Goal: Task Accomplishment & Management: Use online tool/utility

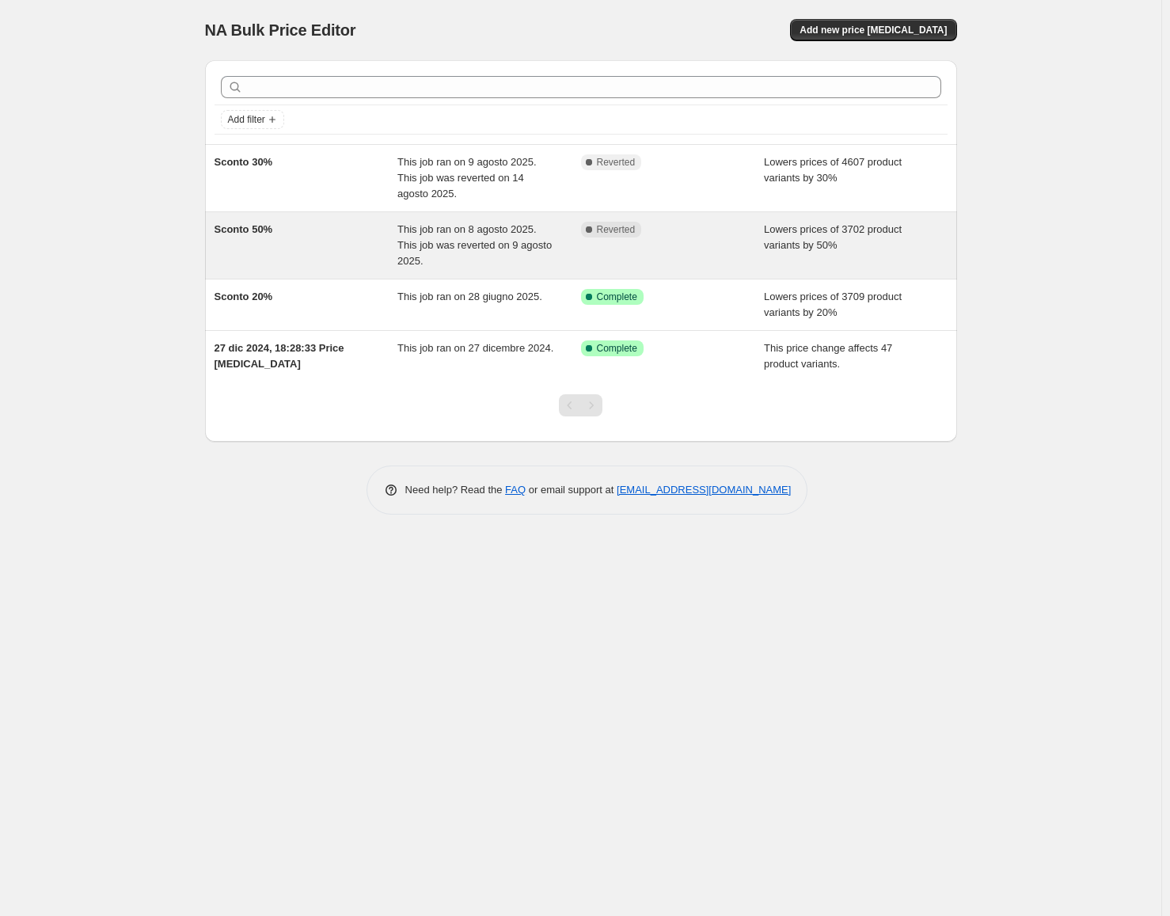
click at [241, 231] on span "Sconto 50%" at bounding box center [243, 229] width 59 height 12
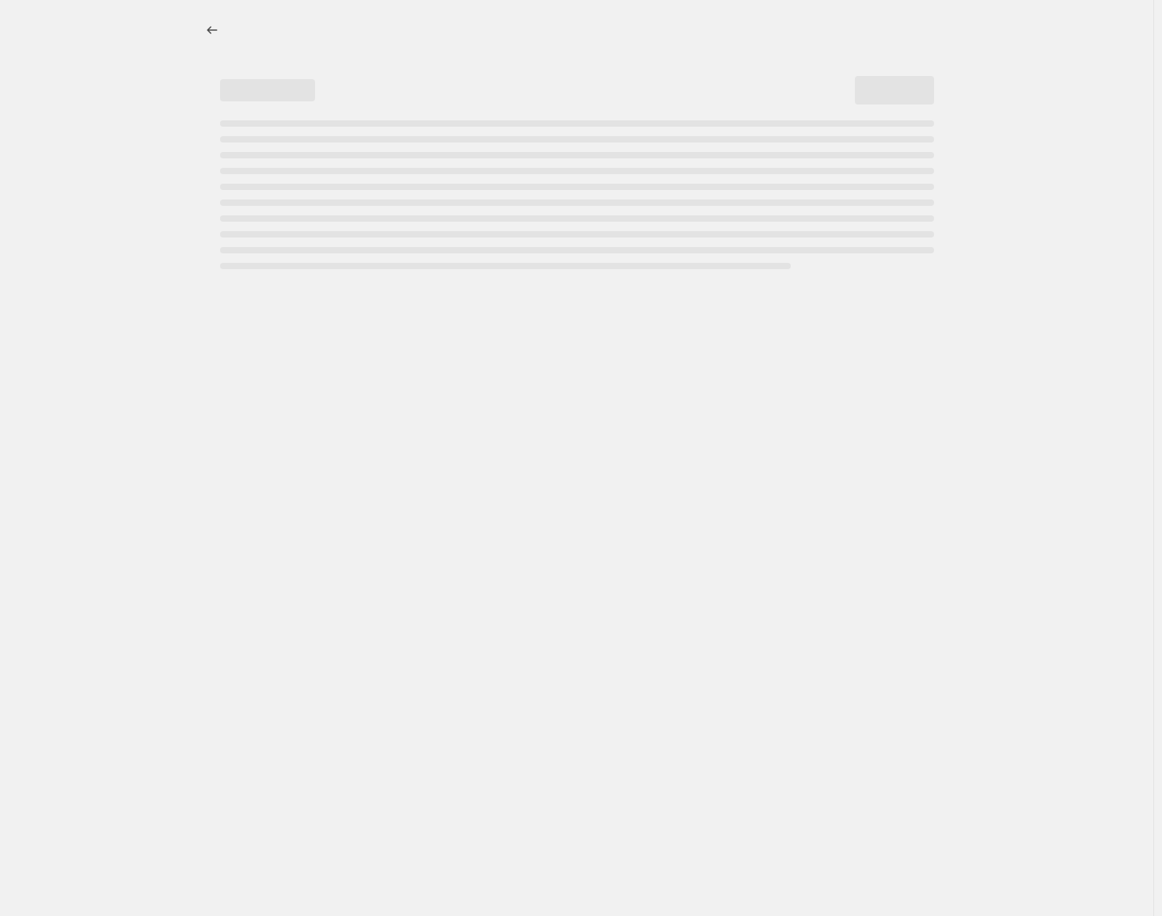
select select "percentage"
select select "collection"
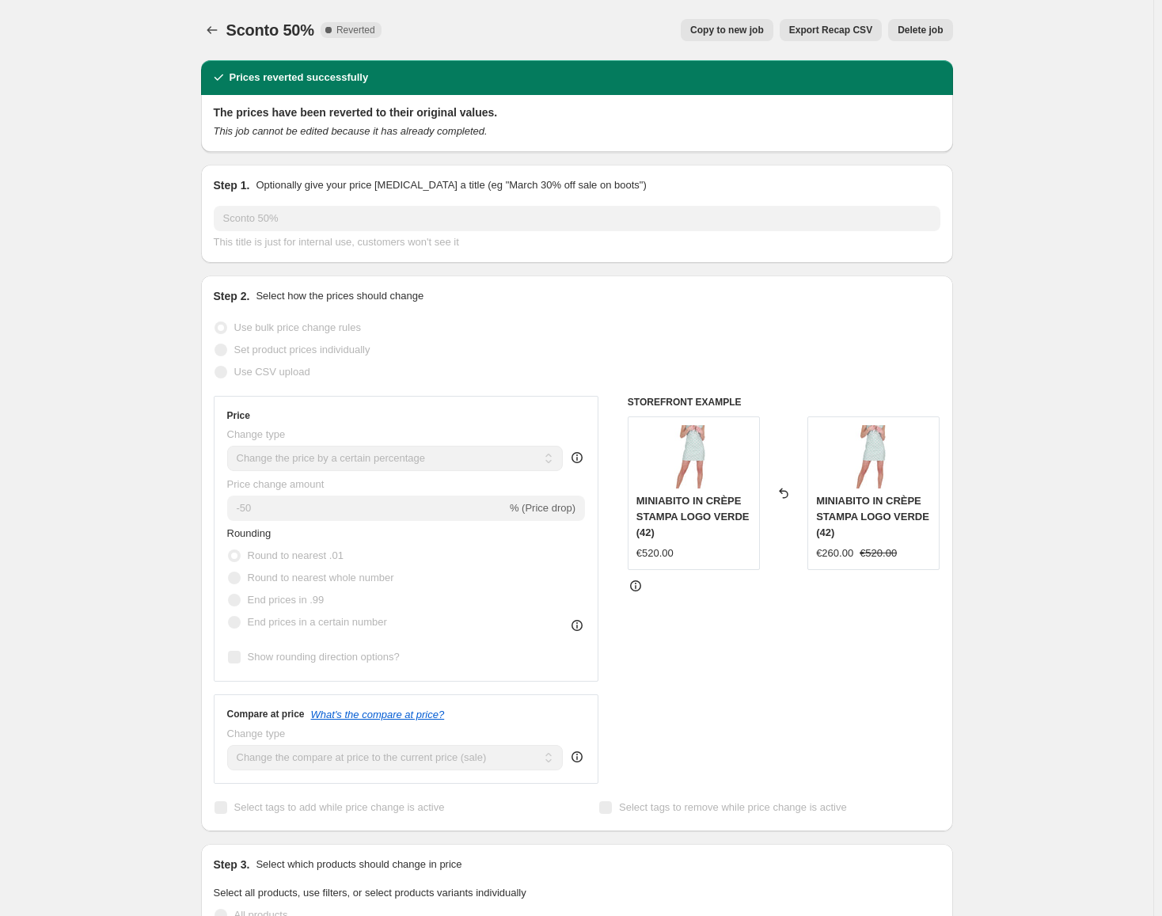
click at [742, 36] on button "Copy to new job" at bounding box center [727, 30] width 93 height 22
select select "percentage"
select select "collection"
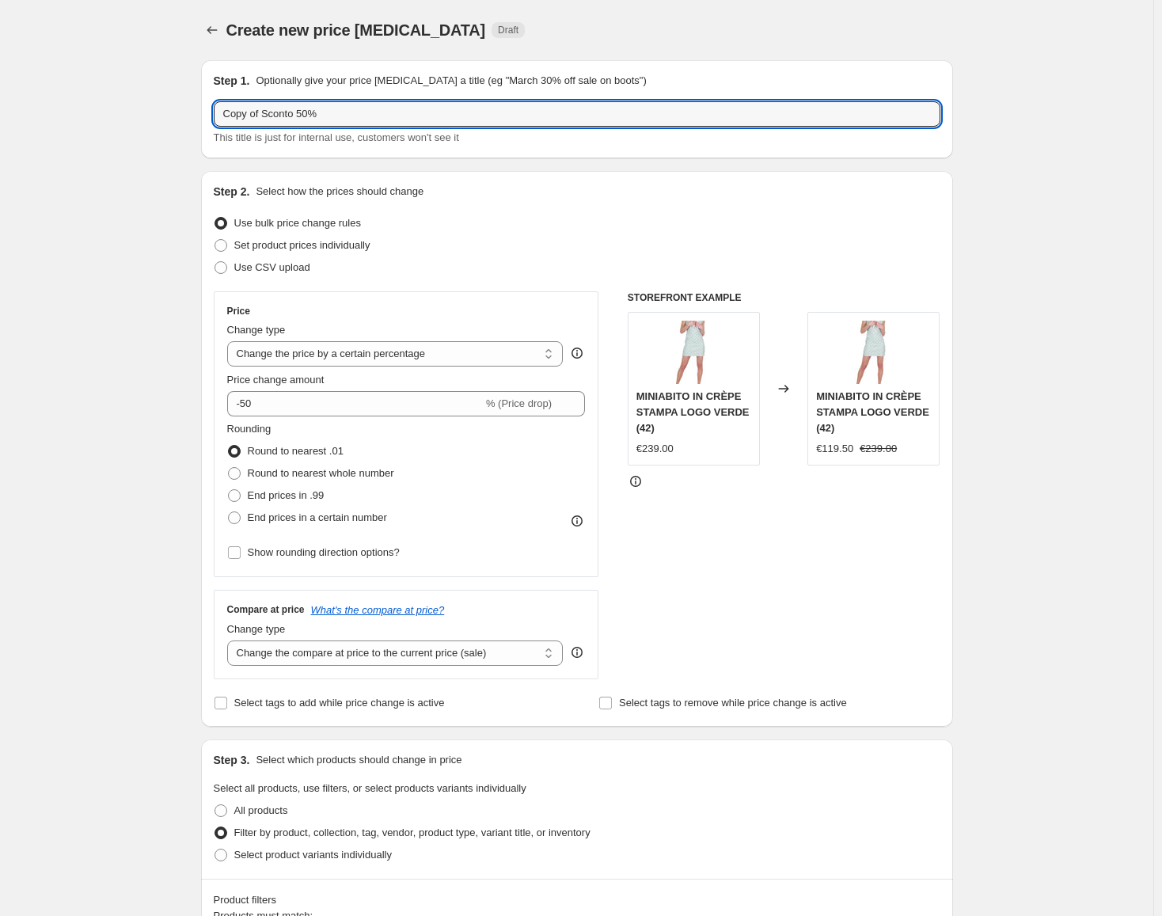
drag, startPoint x: 270, startPoint y: 113, endPoint x: 192, endPoint y: 119, distance: 78.5
click at [192, 119] on div "Step 1. Optionally give your price [MEDICAL_DATA] a title (eg "March 30% off sa…" at bounding box center [570, 907] width 764 height 1720
click at [333, 121] on input "Sconto 50%" at bounding box center [577, 113] width 727 height 25
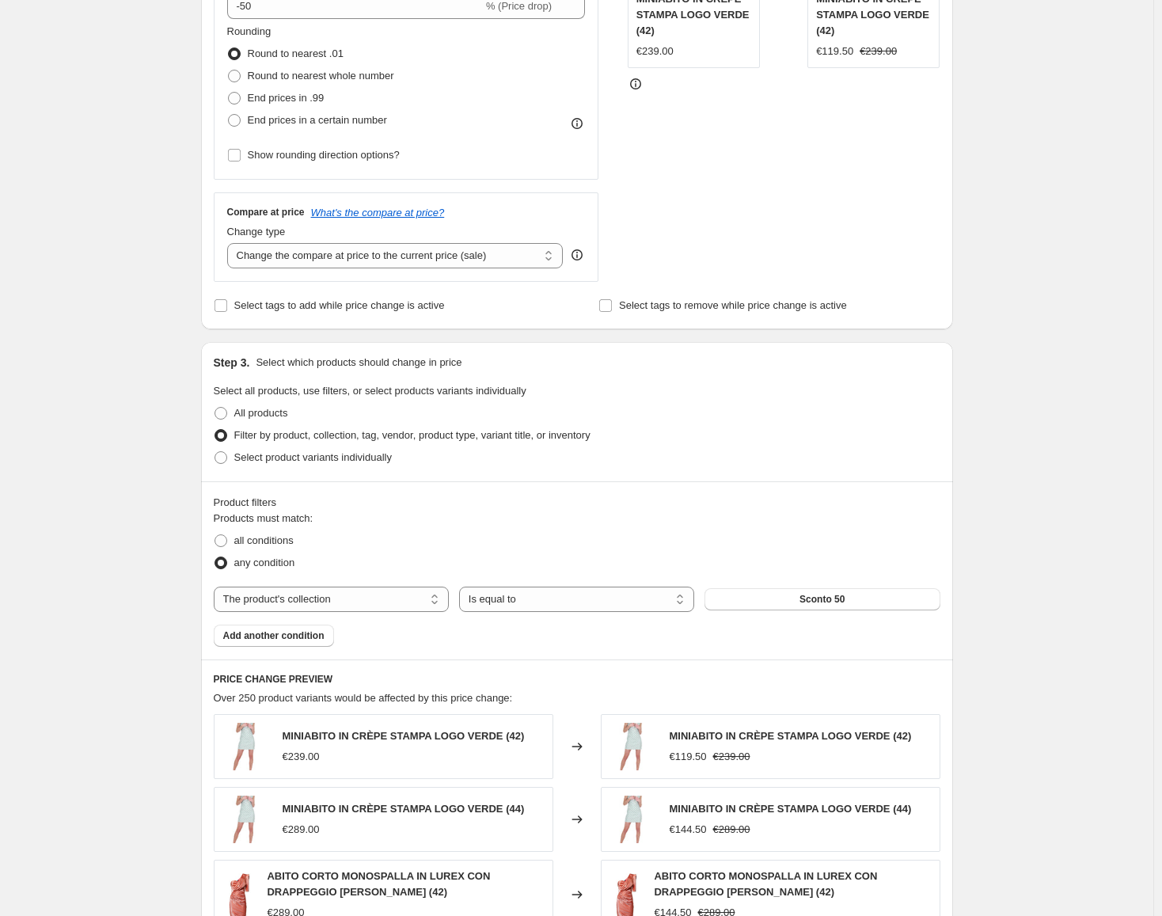
scroll to position [475, 0]
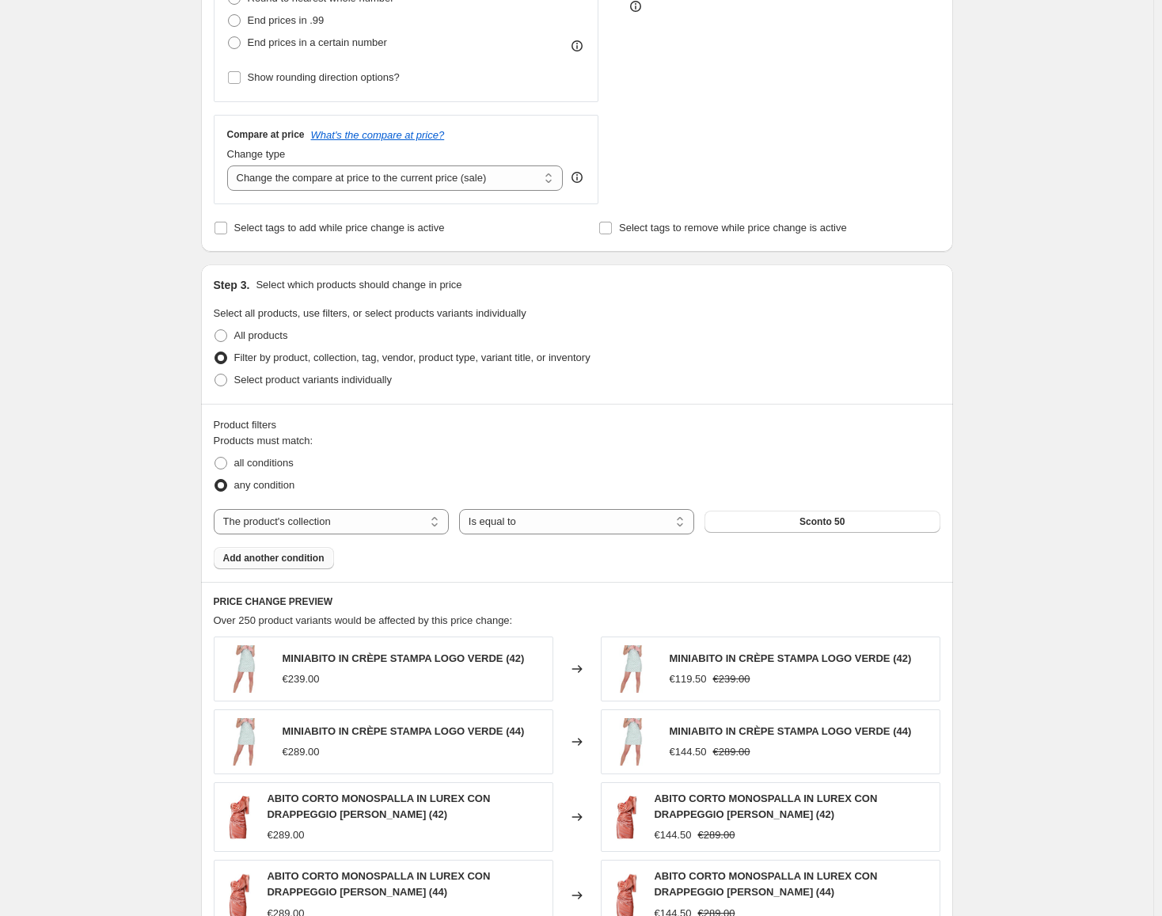
type input "Sconto 50% 2025 08"
click at [301, 563] on span "Add another condition" at bounding box center [273, 558] width 101 height 13
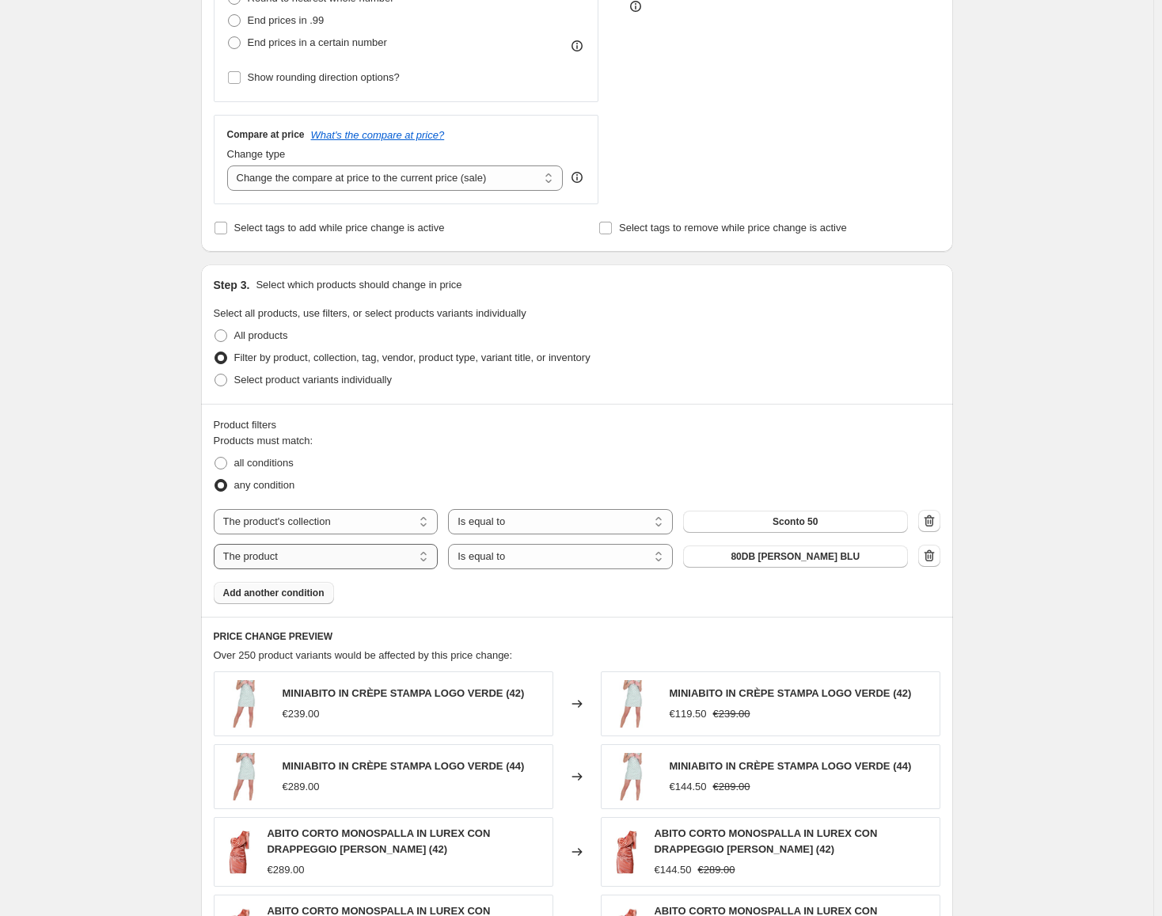
click at [331, 561] on select "The product The product's collection The product's tag The product's vendor The…" at bounding box center [326, 556] width 225 height 25
select select "tag"
click at [529, 564] on select "Is equal to Is not equal to" at bounding box center [560, 556] width 225 height 25
select select "not_equal"
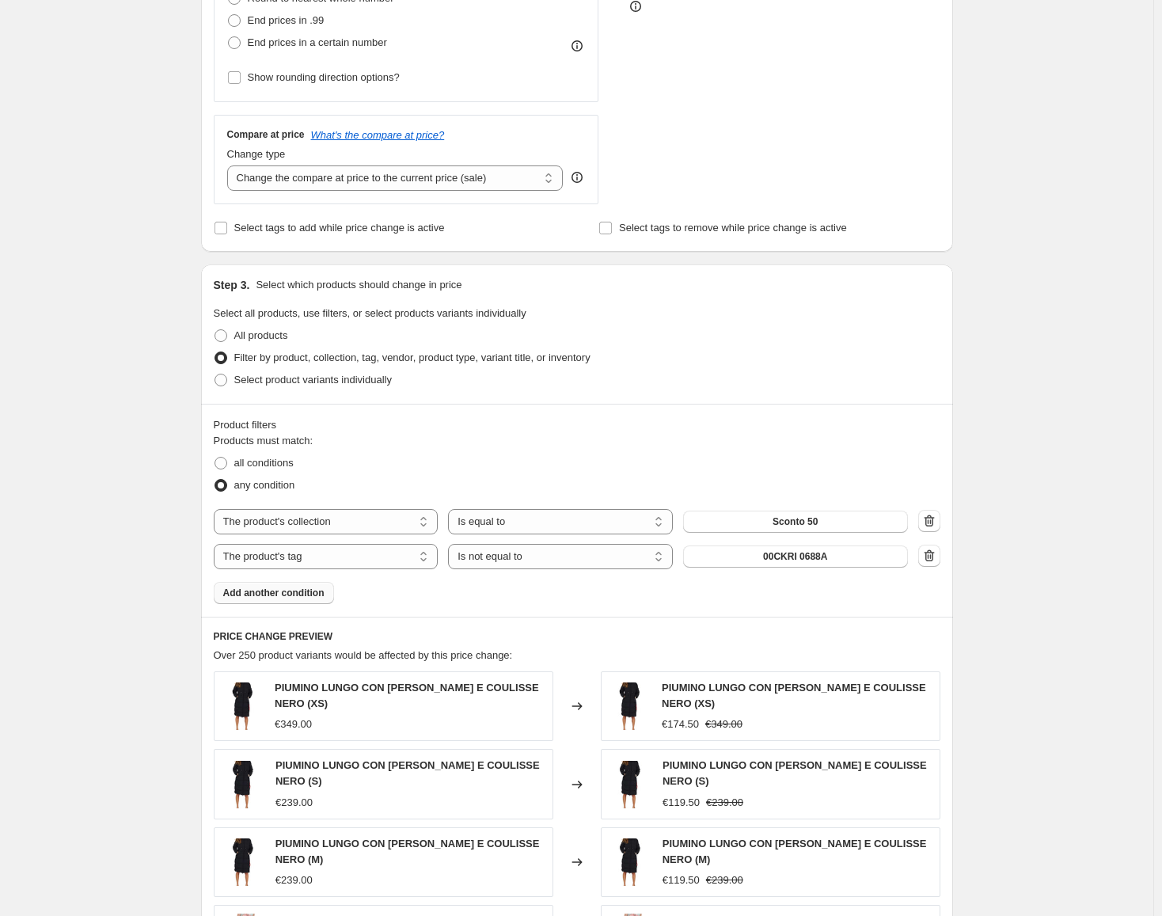
click at [827, 558] on span "00CKRI 0688A" at bounding box center [795, 556] width 64 height 13
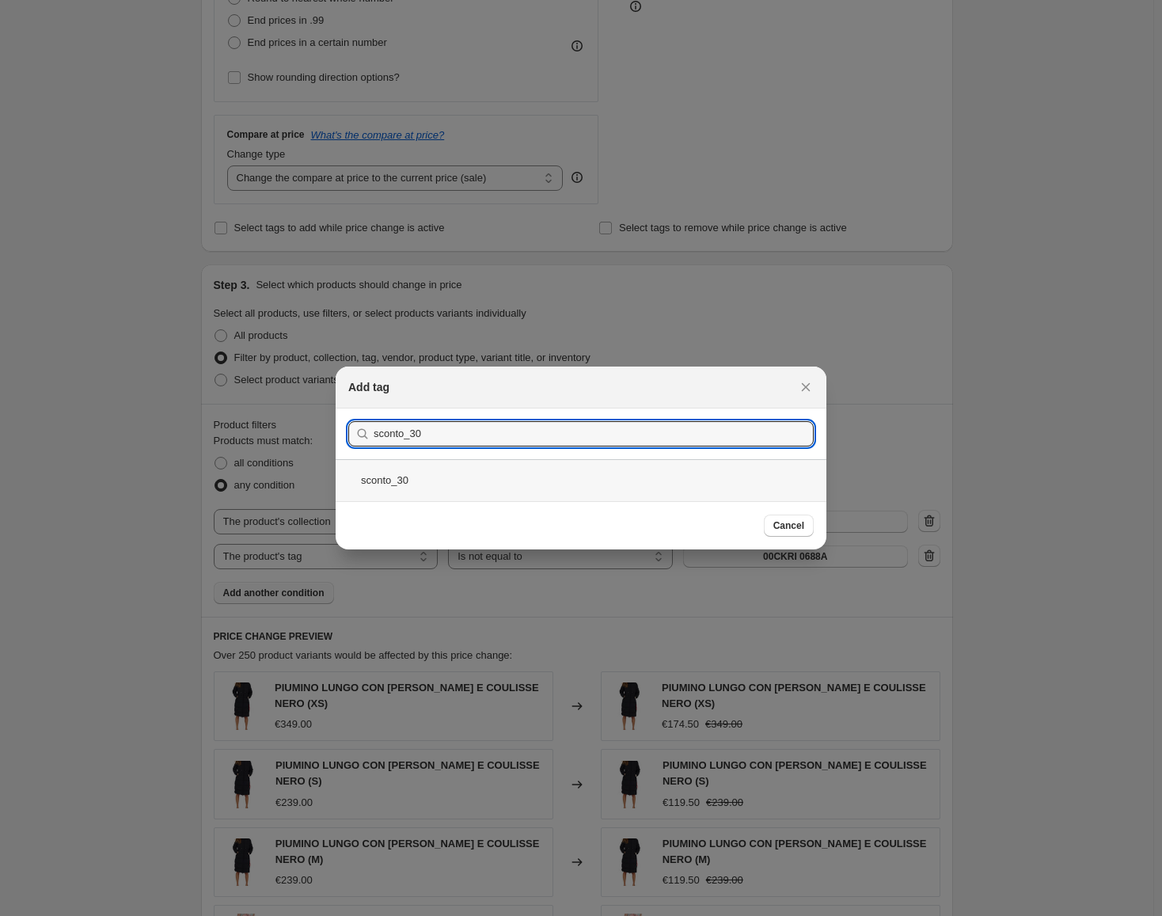
type input "sconto_30"
click at [390, 480] on div "sconto_30" at bounding box center [581, 480] width 491 height 42
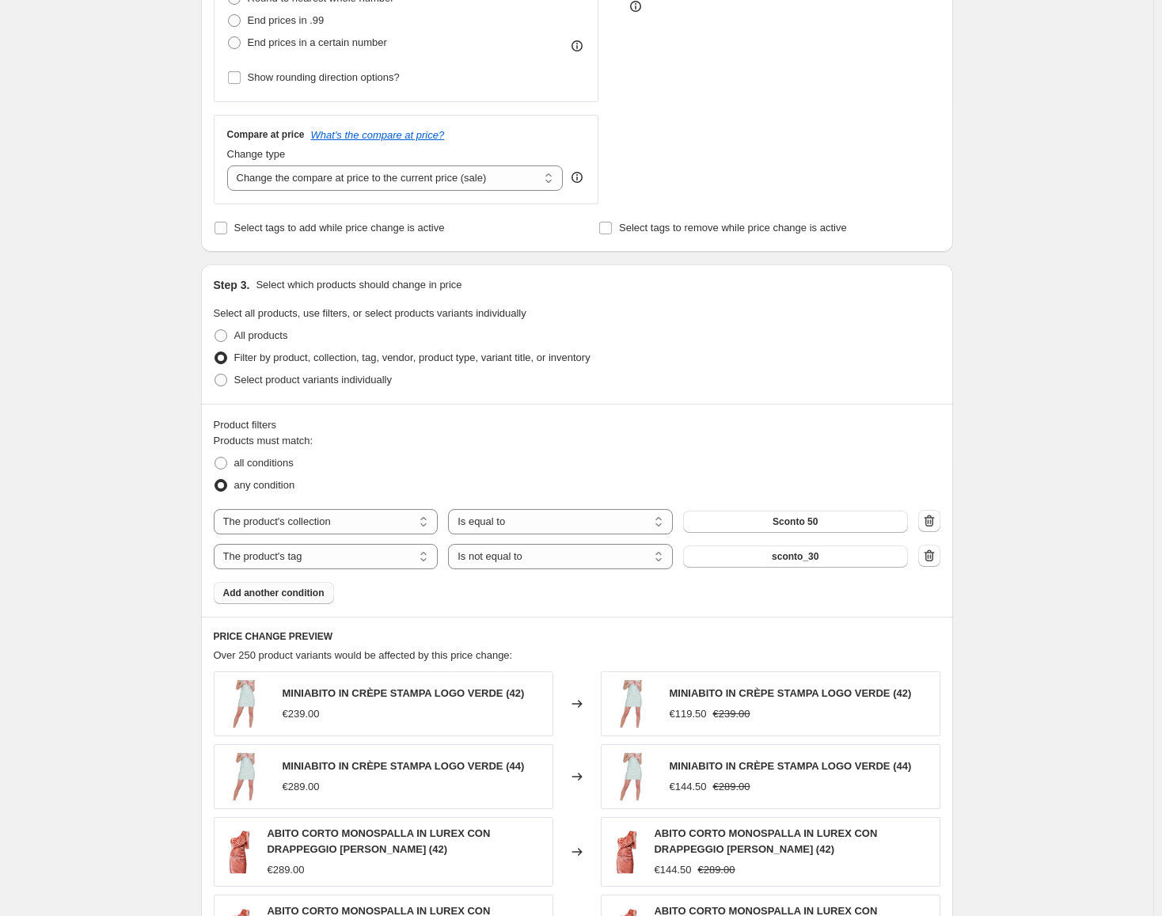
click at [284, 594] on span "Add another condition" at bounding box center [273, 592] width 101 height 13
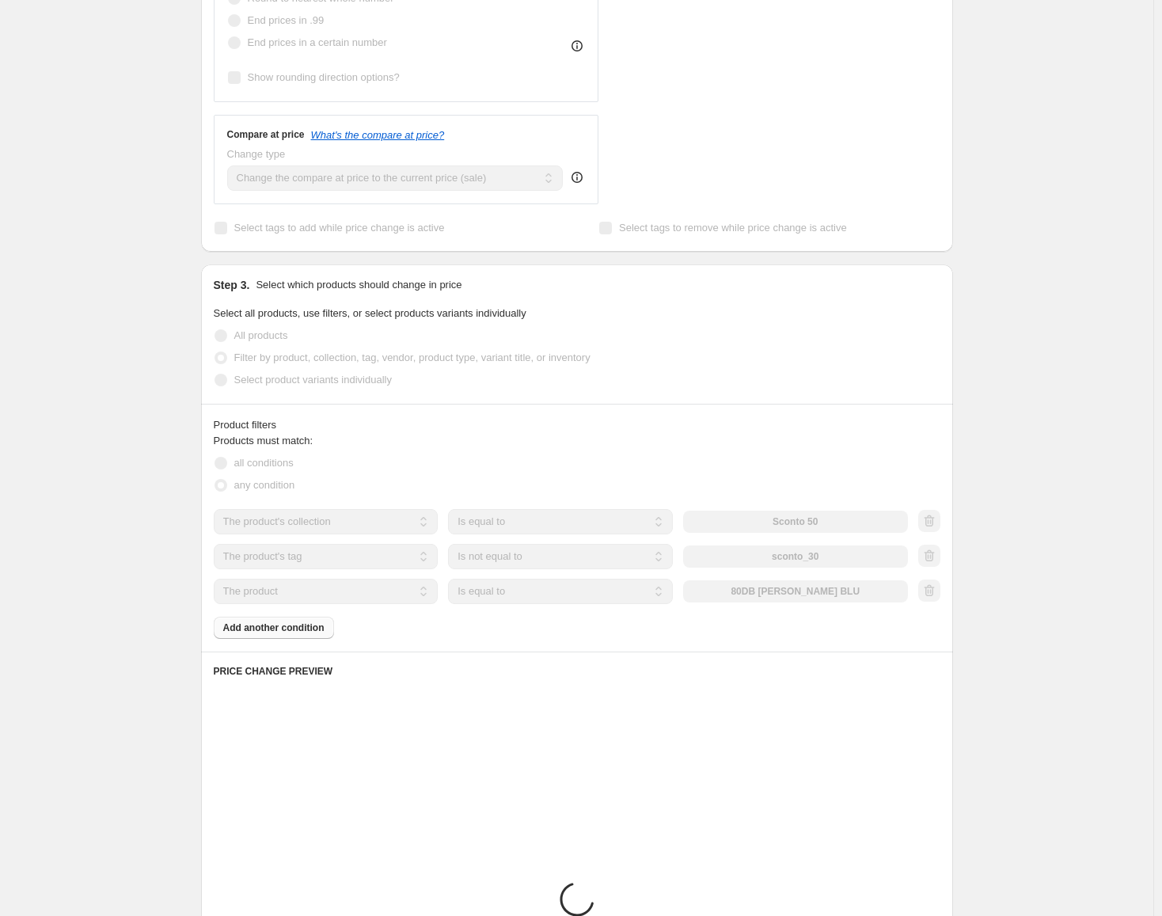
click at [285, 591] on select "The product The product's collection The product's tag The product's vendor The…" at bounding box center [326, 591] width 225 height 25
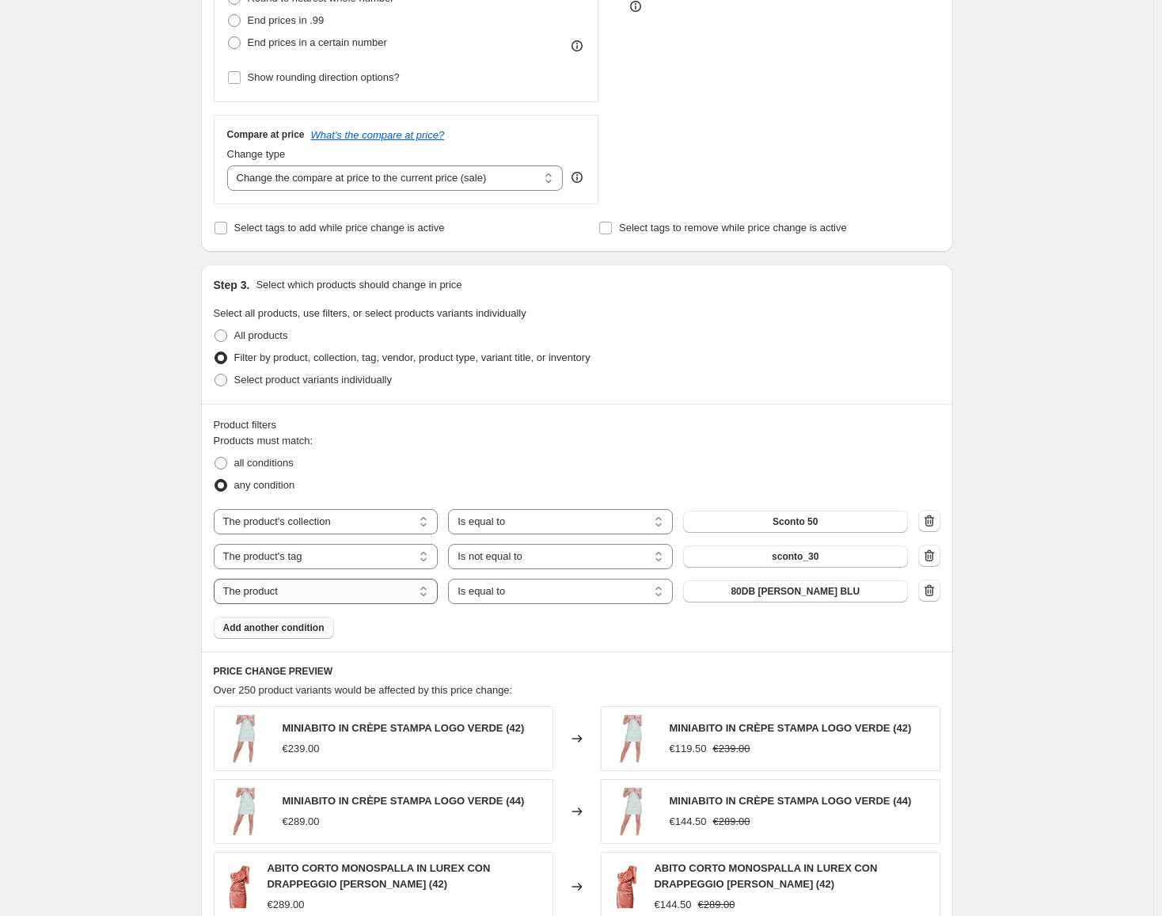
click at [285, 591] on select "The product The product's collection The product's tag The product's vendor The…" at bounding box center [326, 591] width 225 height 25
select select "tag"
click at [521, 593] on select "Is equal to Is not equal to" at bounding box center [560, 591] width 225 height 25
select select "not_equal"
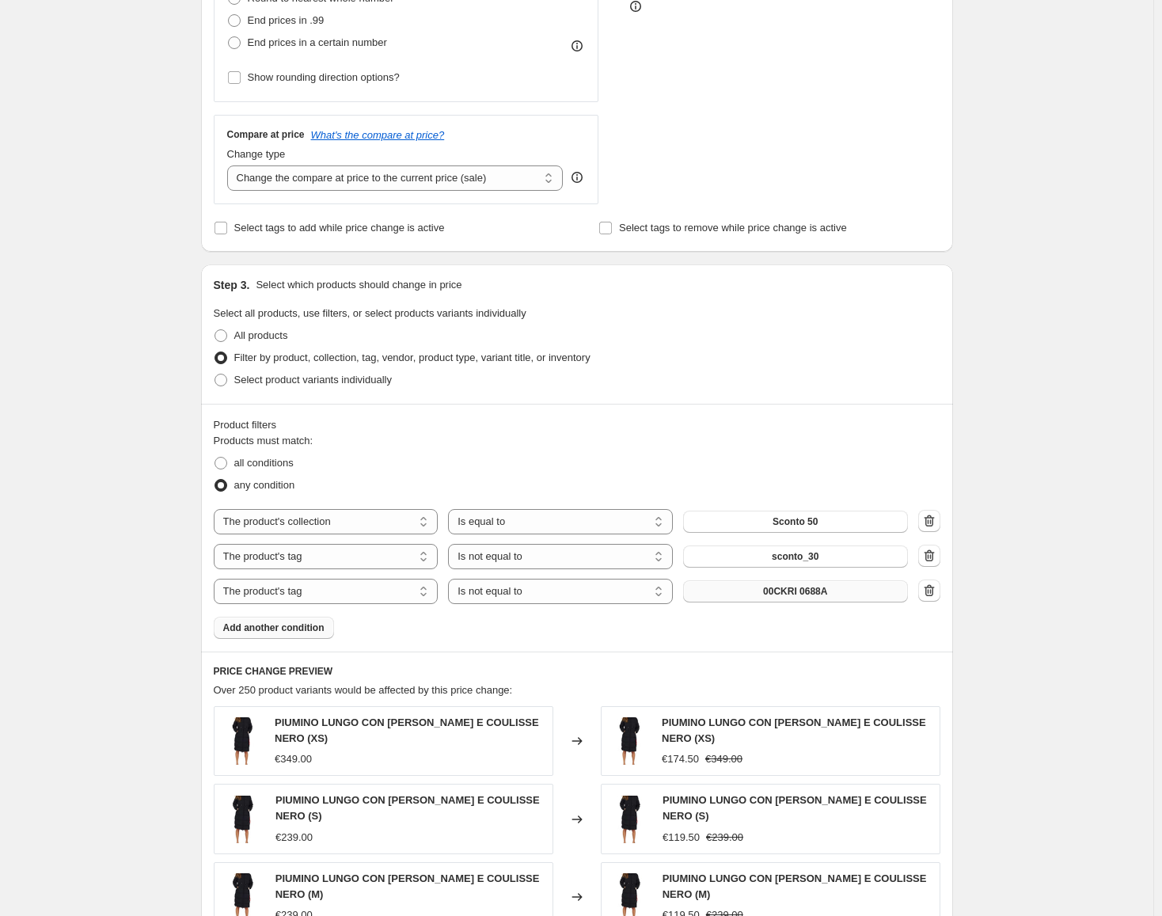
click at [835, 587] on button "00CKRI 0688A" at bounding box center [795, 591] width 225 height 22
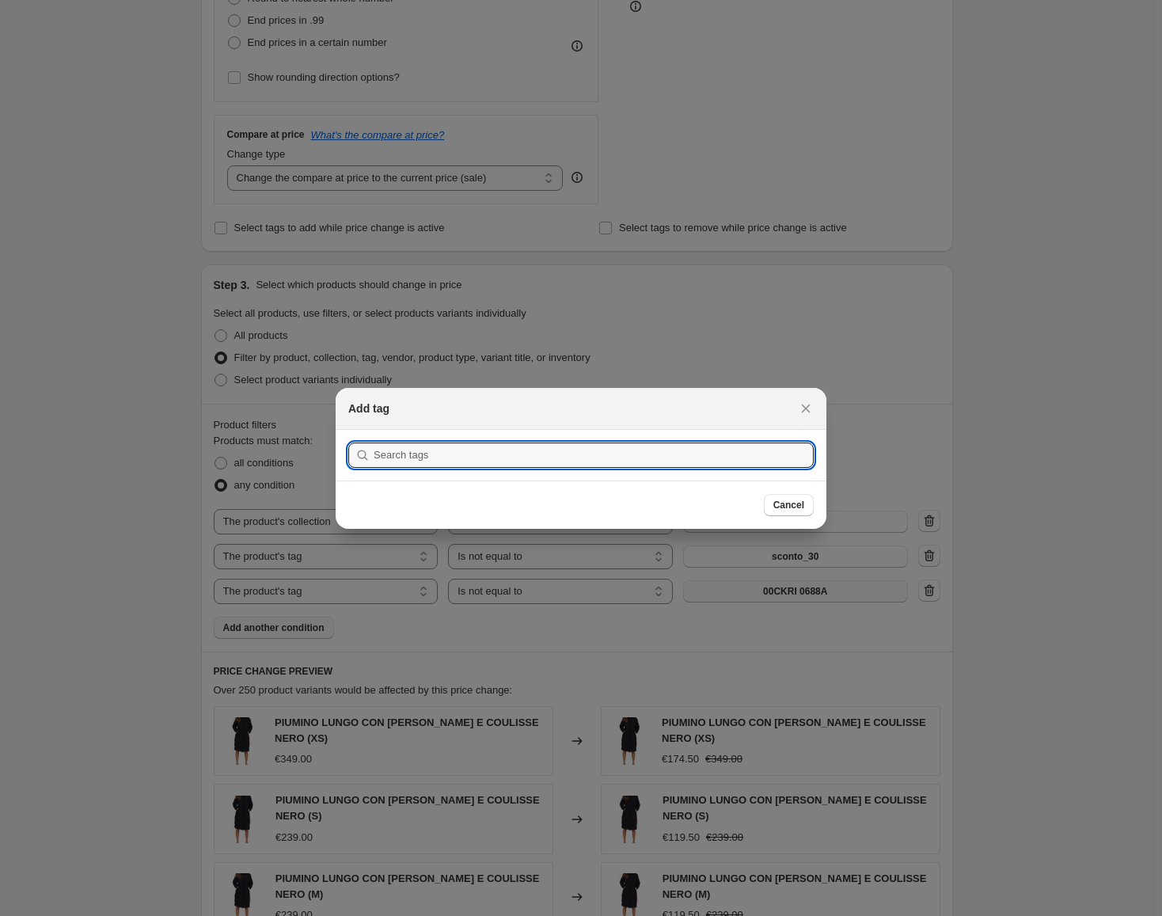
scroll to position [0, 0]
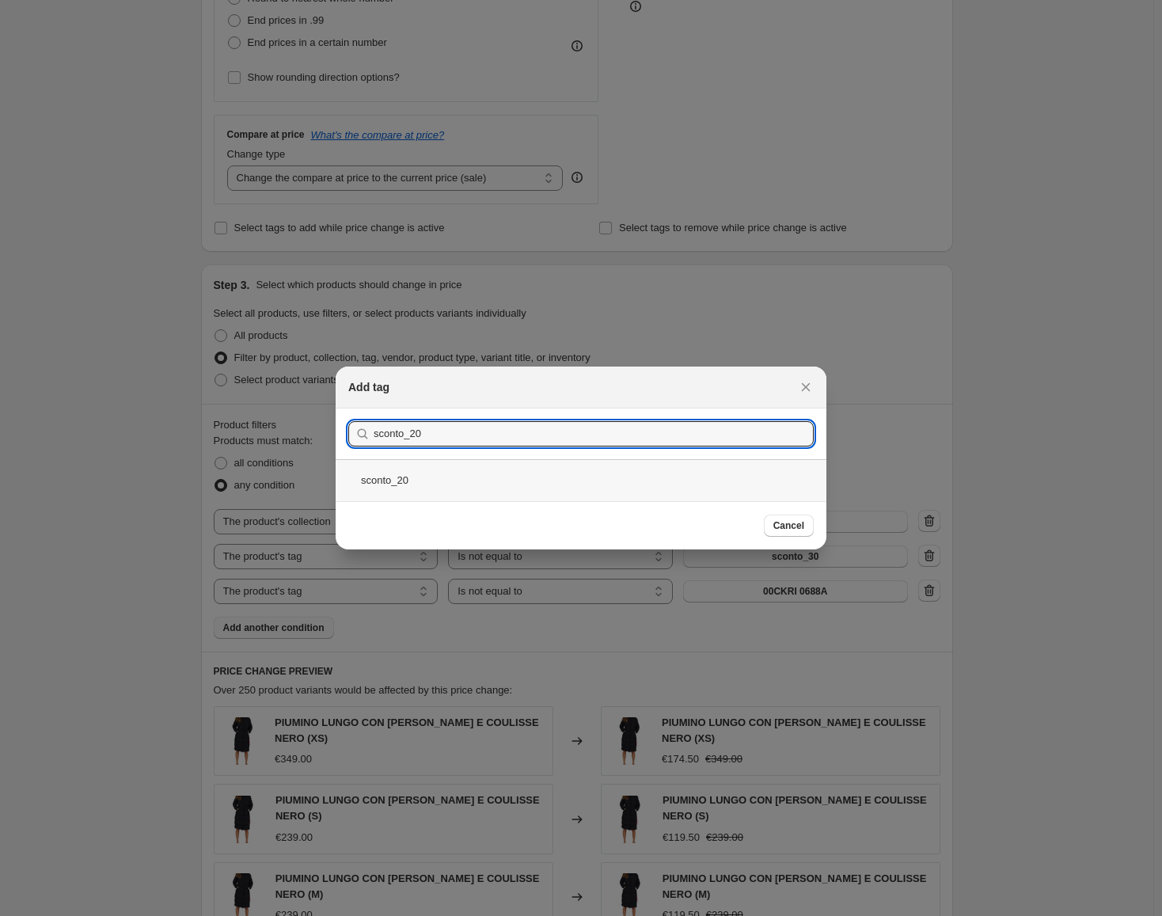
type input "sconto_20"
click at [392, 473] on div "sconto_20" at bounding box center [581, 480] width 491 height 42
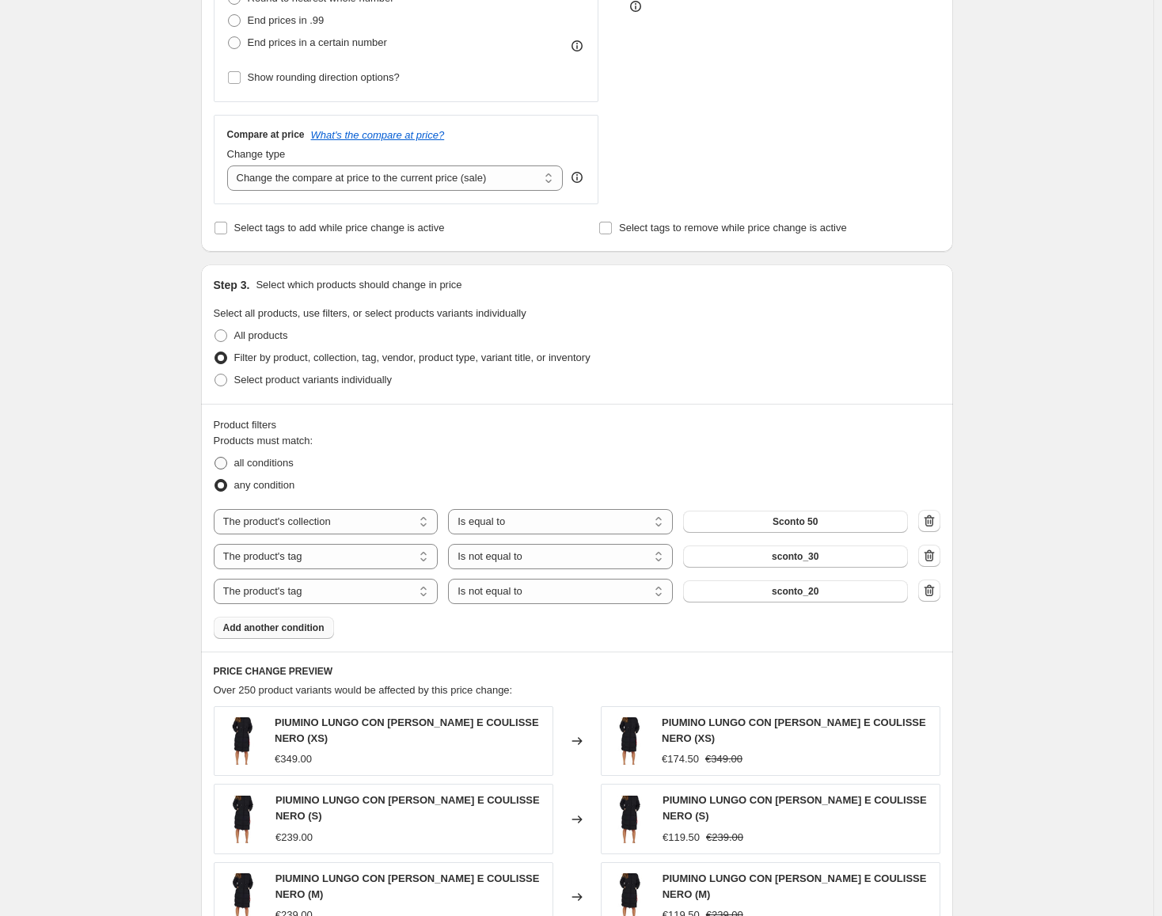
click at [284, 468] on span "all conditions" at bounding box center [263, 463] width 59 height 12
click at [215, 457] on input "all conditions" at bounding box center [214, 457] width 1 height 1
radio input "true"
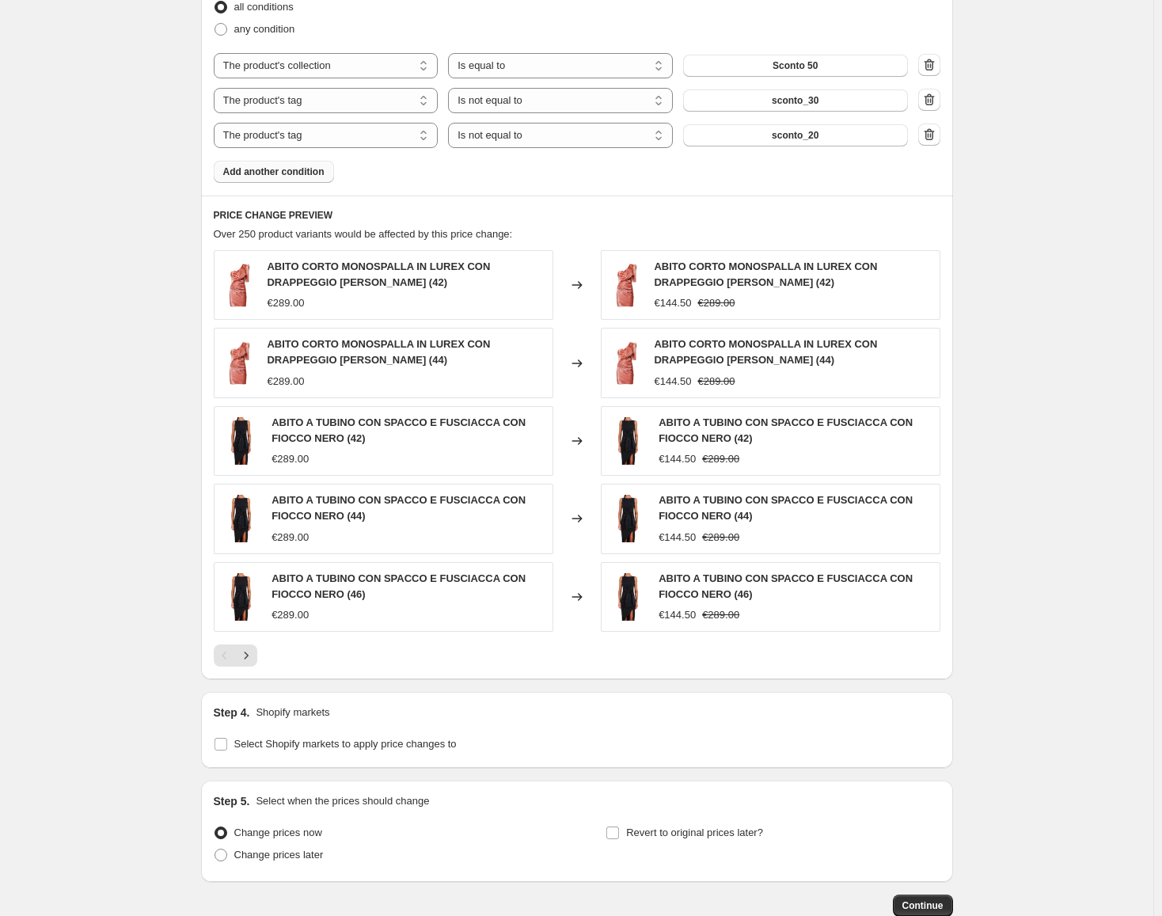
scroll to position [1028, 0]
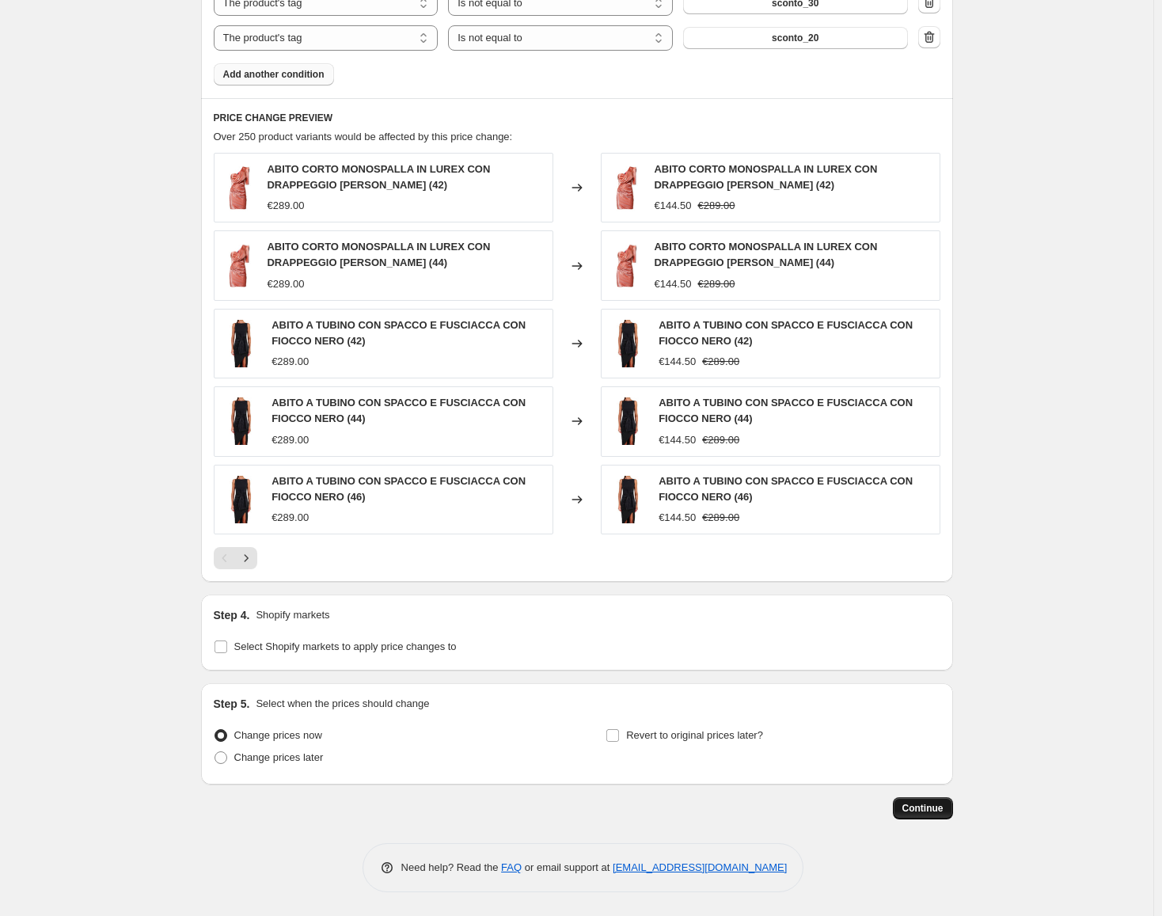
click at [930, 811] on span "Continue" at bounding box center [922, 808] width 41 height 13
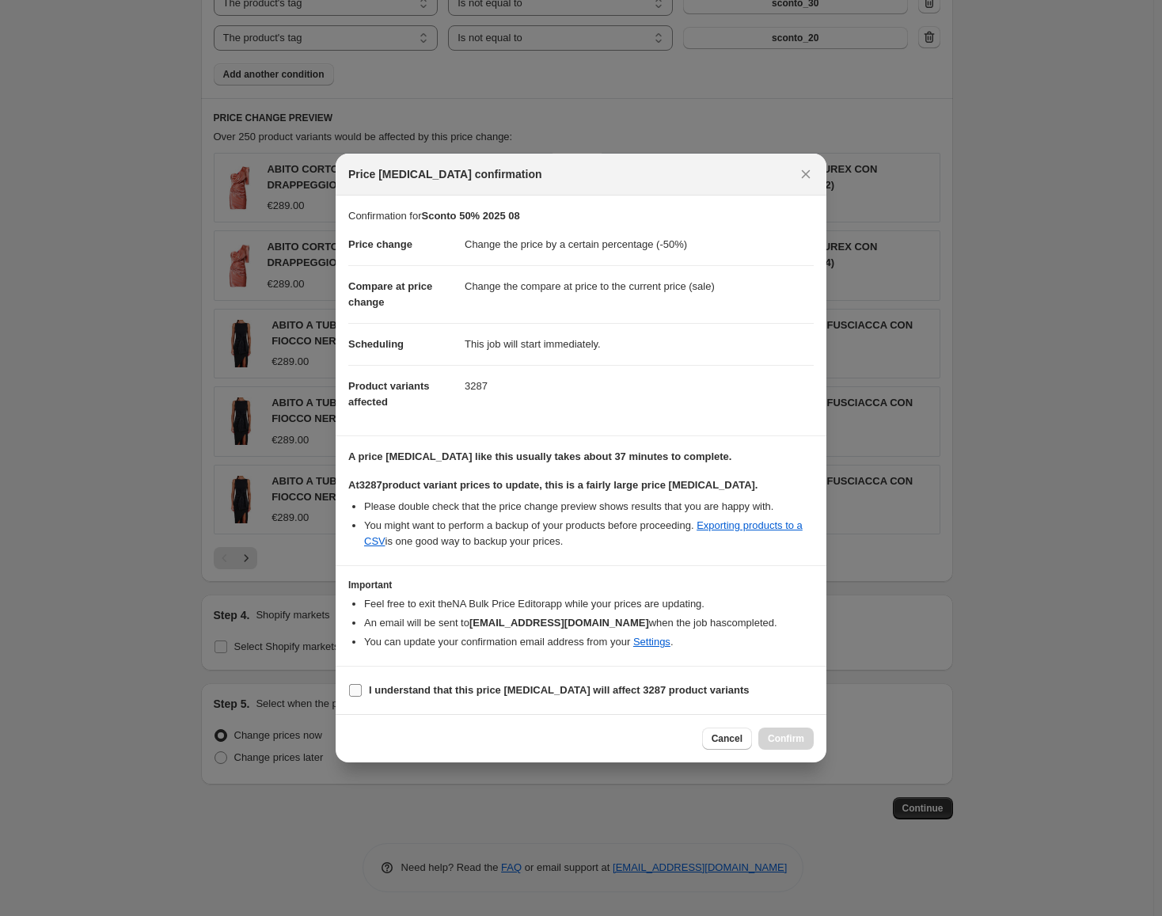
click at [359, 689] on input "I understand that this price [MEDICAL_DATA] will affect 3287 product variants" at bounding box center [355, 690] width 13 height 13
checkbox input "true"
click at [791, 738] on span "Confirm" at bounding box center [786, 738] width 36 height 13
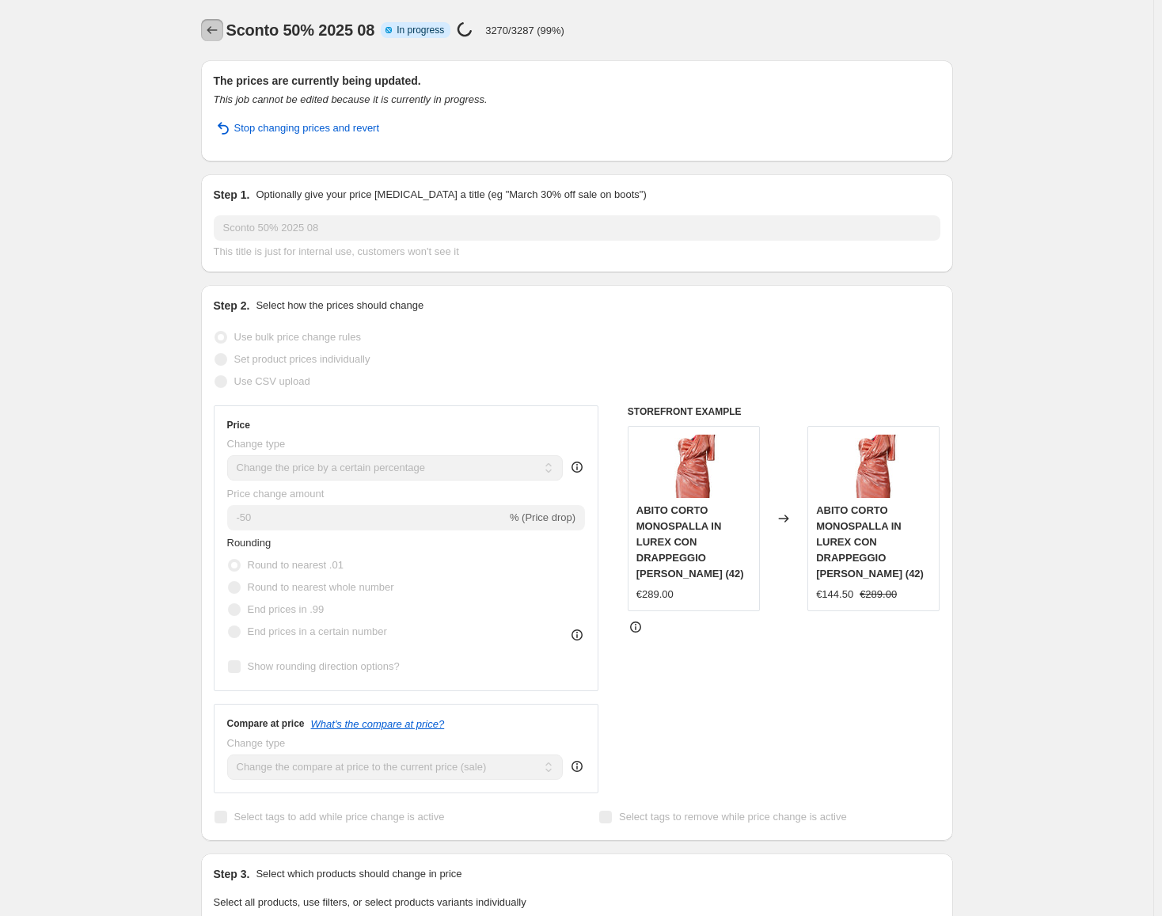
click at [215, 30] on icon "Price change jobs" at bounding box center [212, 30] width 16 height 16
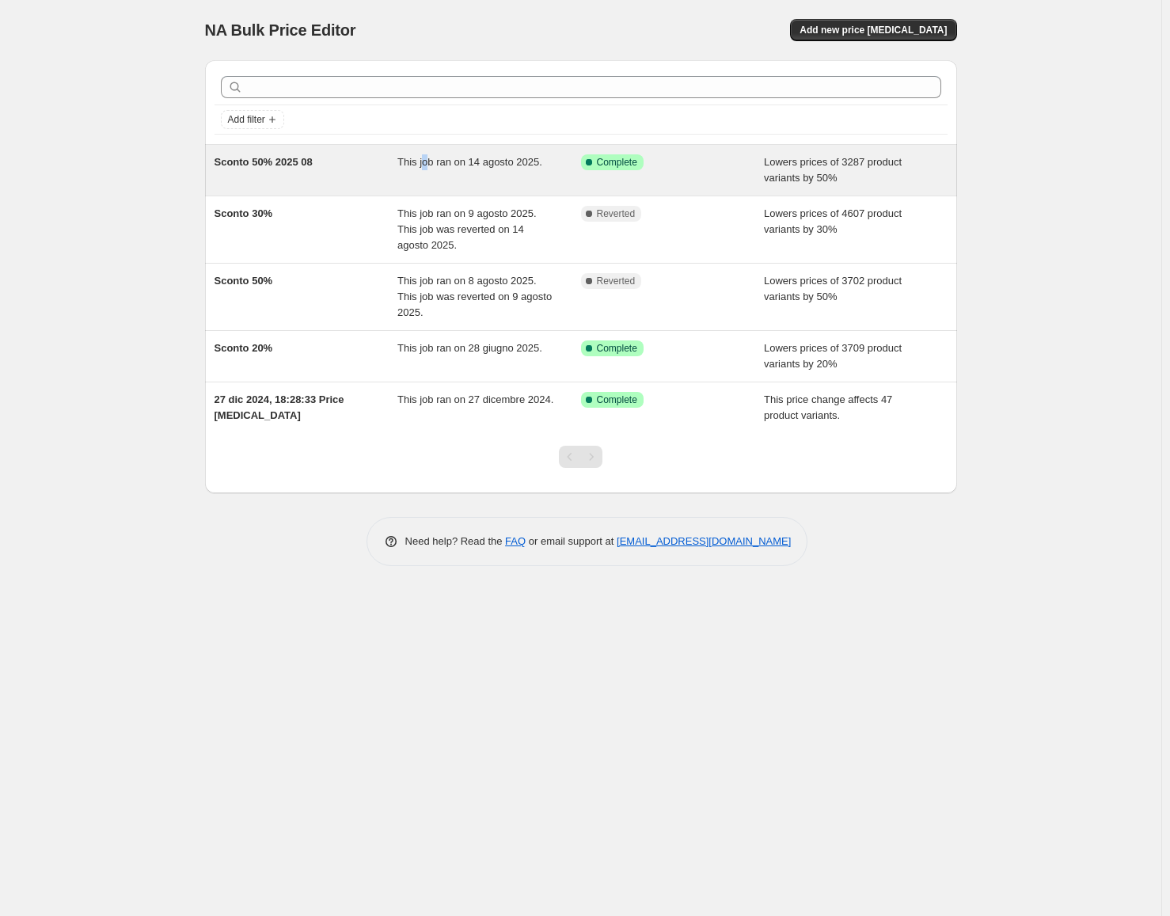
click at [427, 173] on div "This job ran on 14 agosto 2025." at bounding box center [489, 170] width 184 height 32
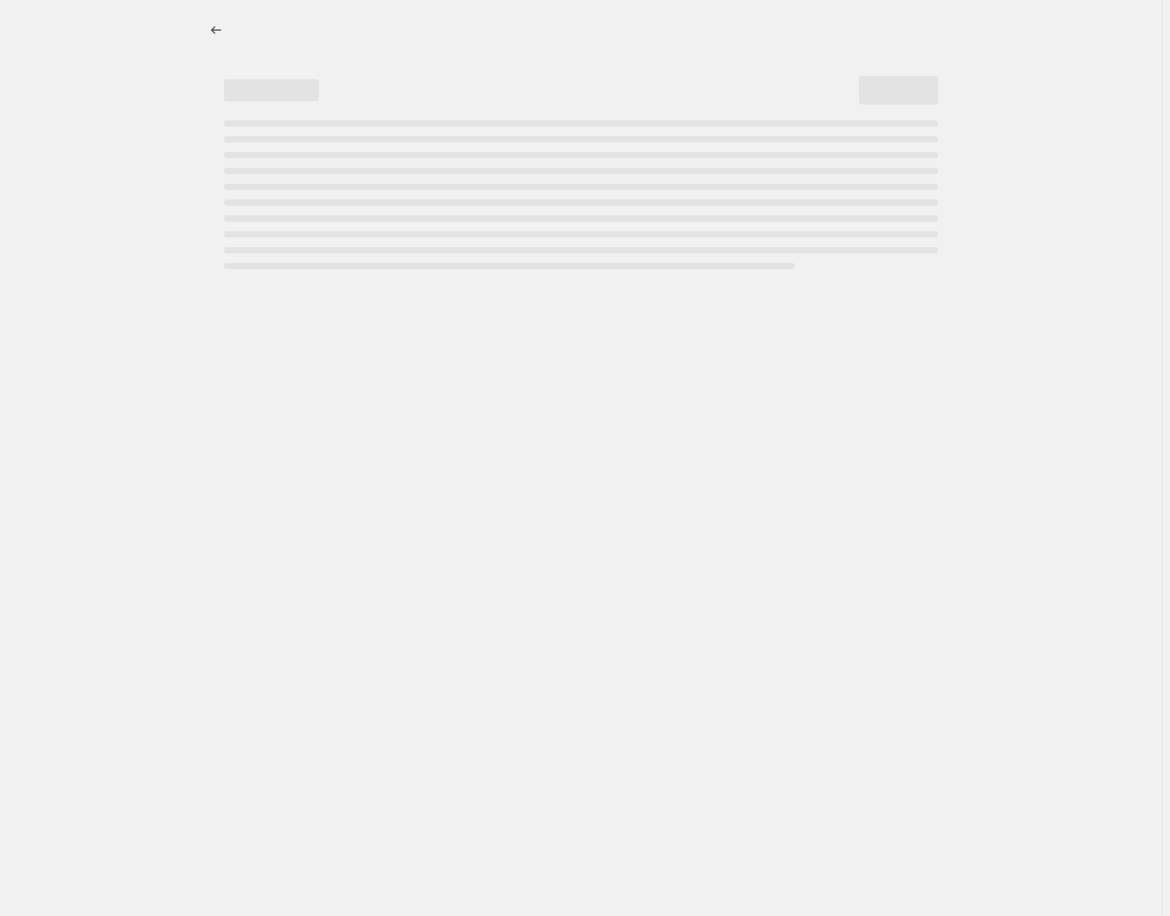
select select "percentage"
select select "collection"
select select "tag"
select select "not_equal"
select select "tag"
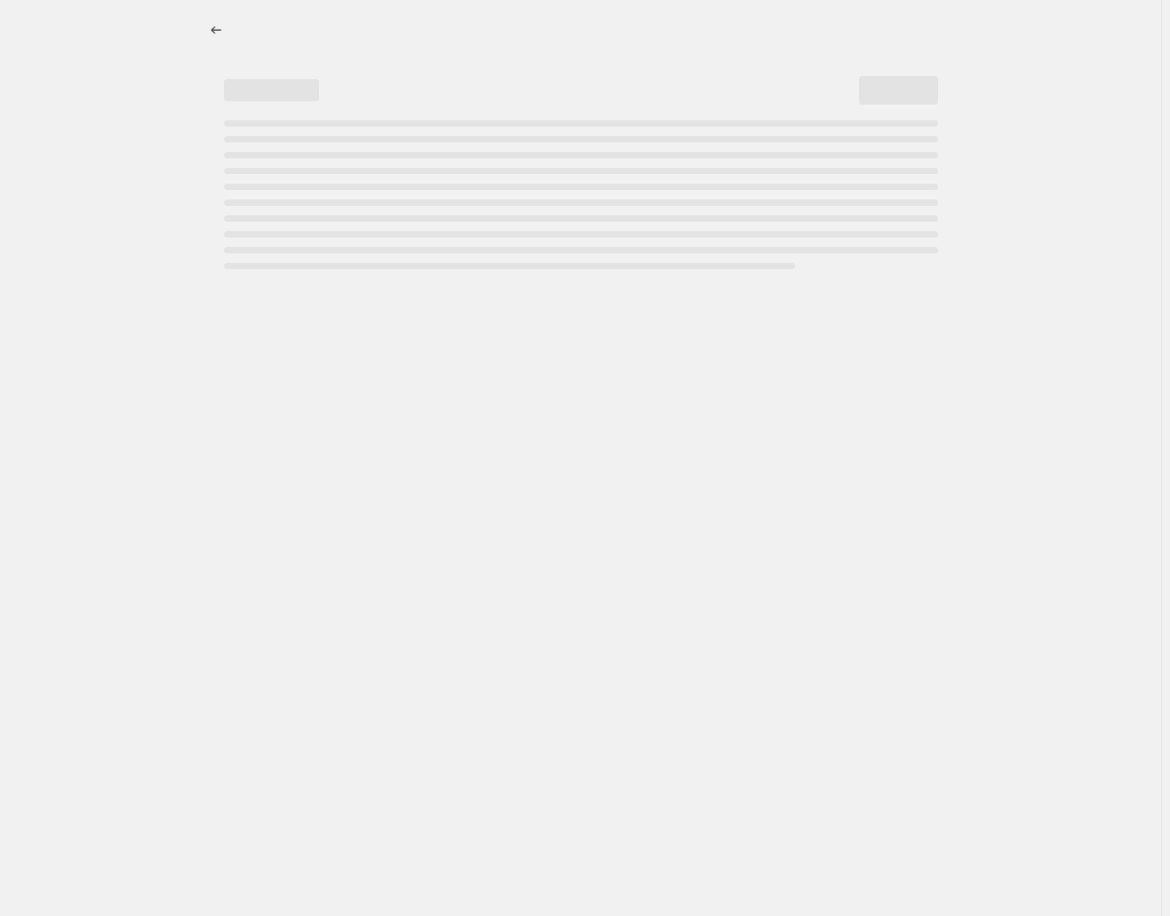
select select "not_equal"
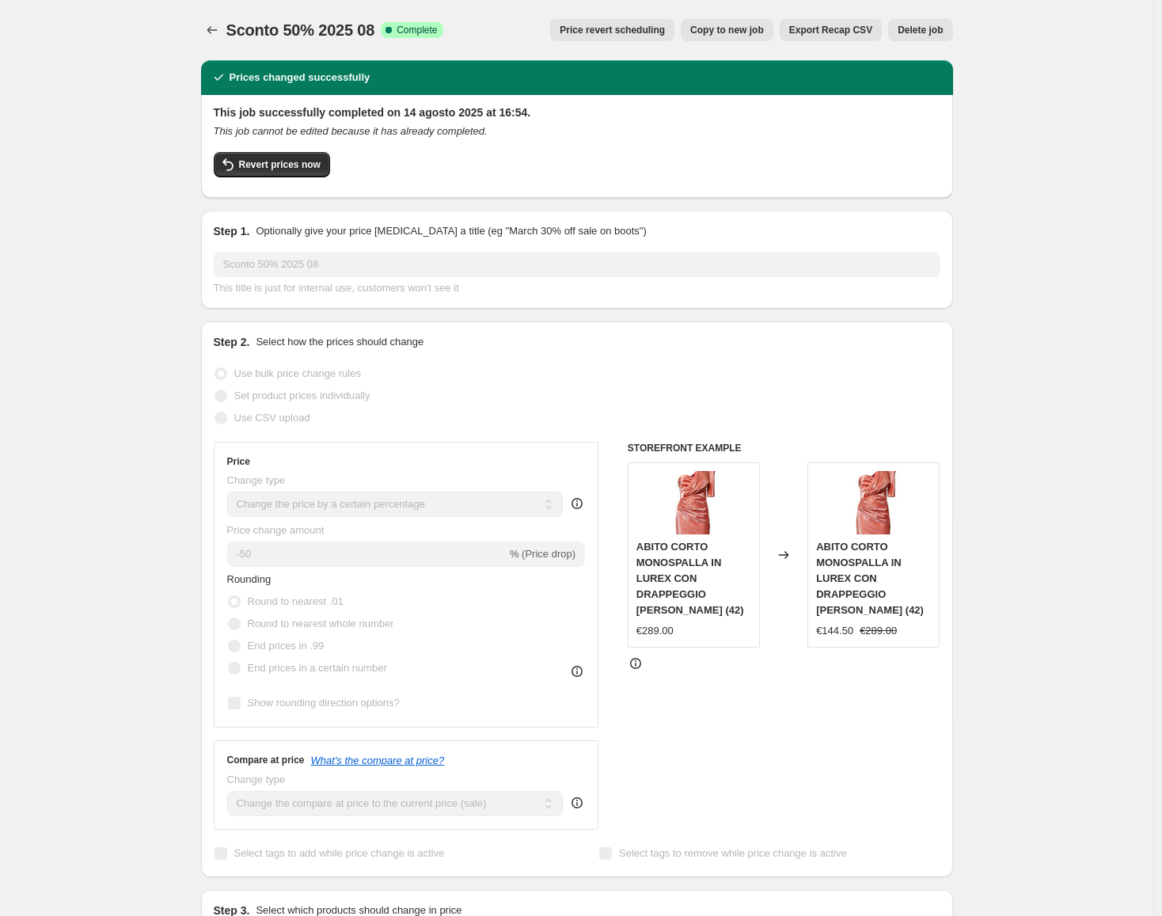
click at [738, 26] on span "Copy to new job" at bounding box center [727, 30] width 74 height 13
select select "percentage"
select select "collection"
select select "tag"
select select "not_equal"
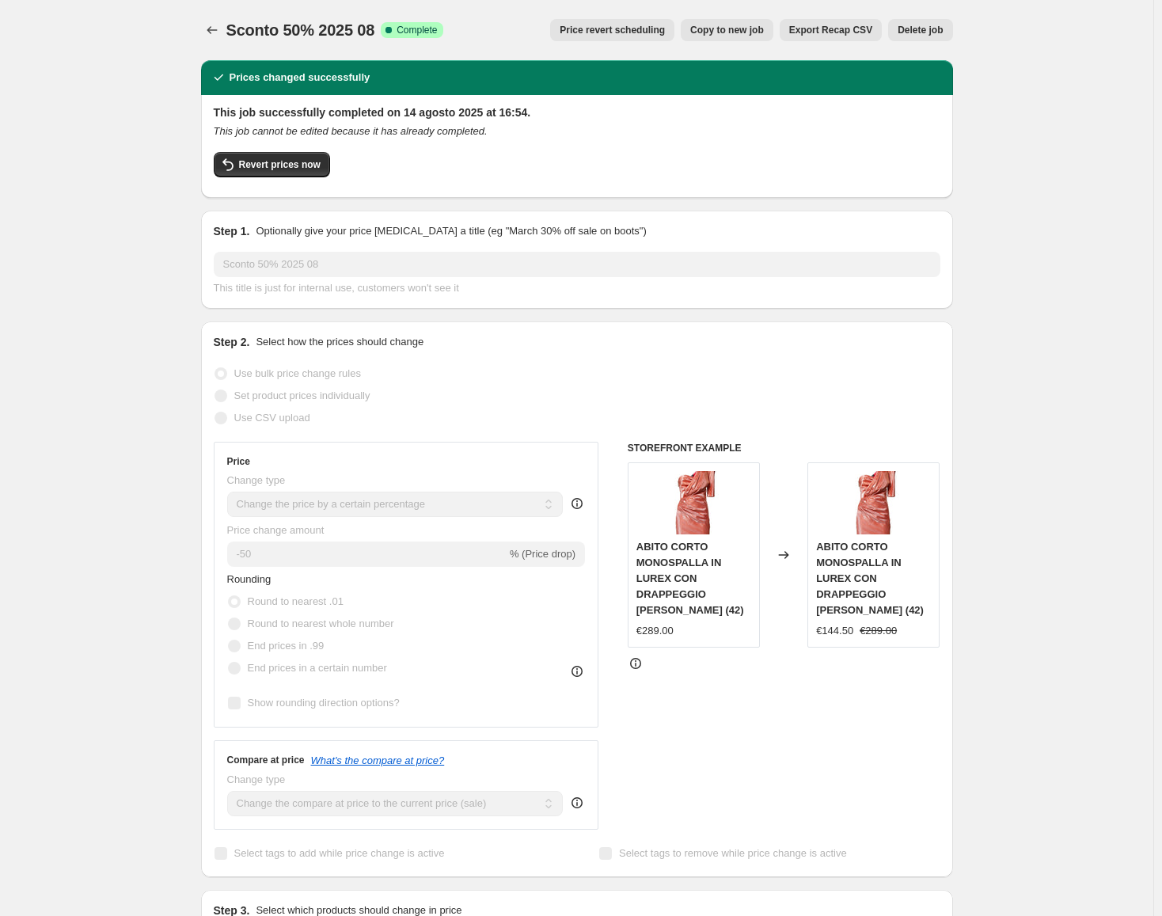
select select "tag"
select select "not_equal"
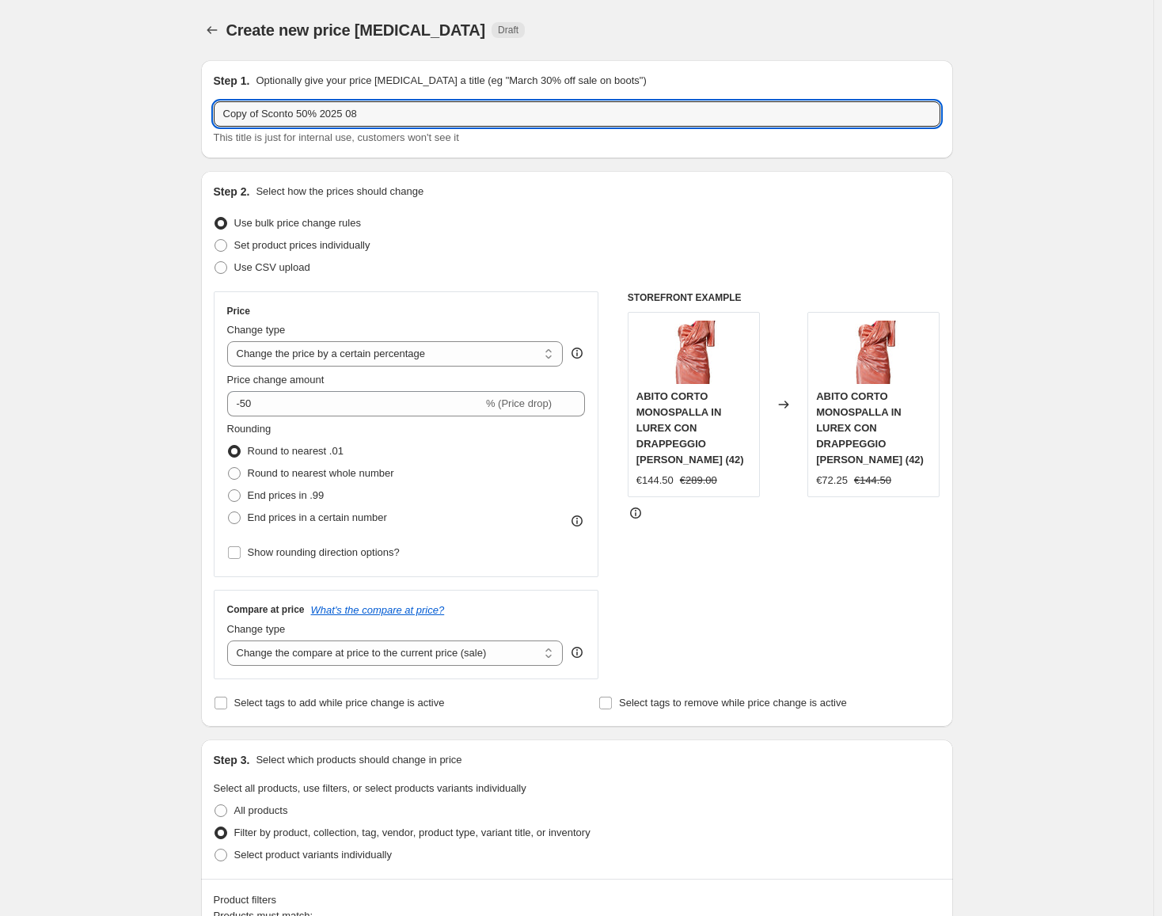
drag, startPoint x: 267, startPoint y: 116, endPoint x: 195, endPoint y: 108, distance: 72.4
click at [362, 115] on input "Sconto 50% 2025 08" at bounding box center [577, 113] width 727 height 25
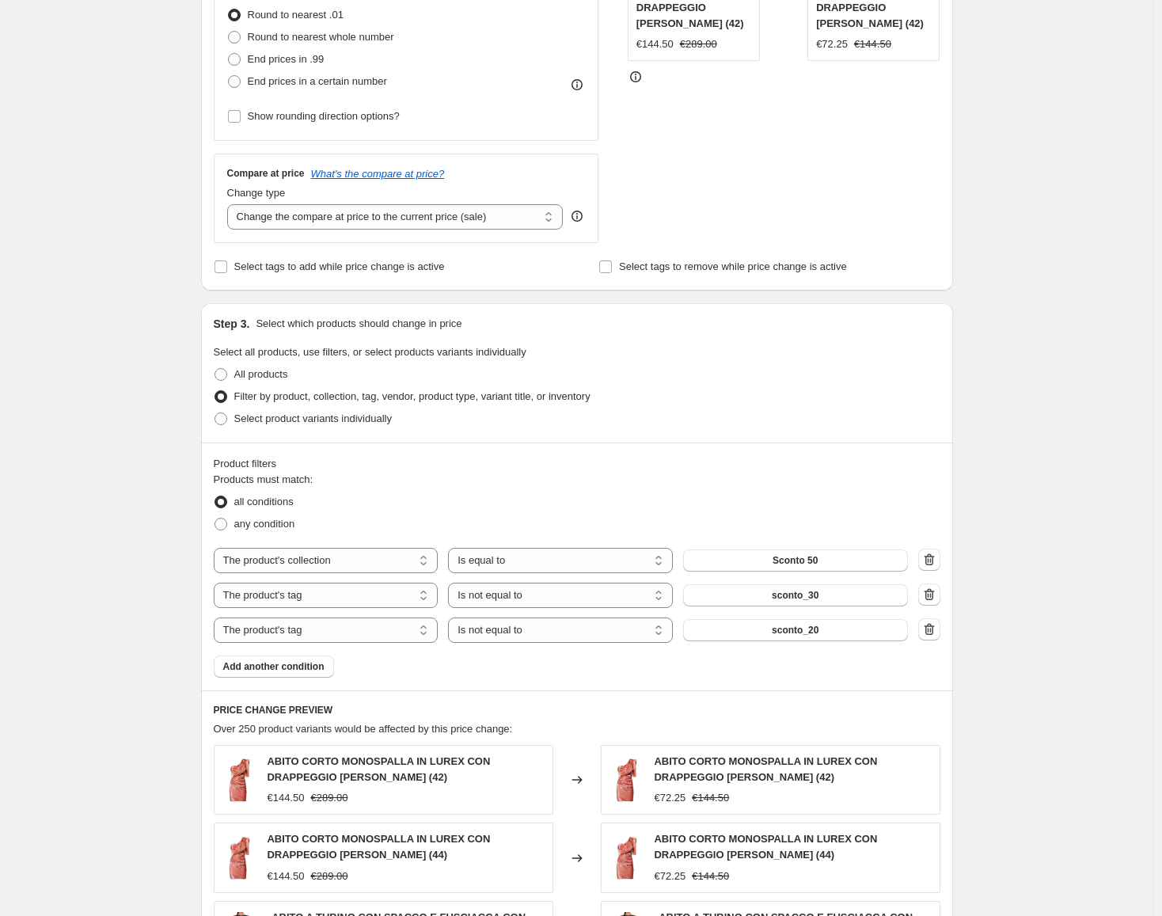
scroll to position [475, 0]
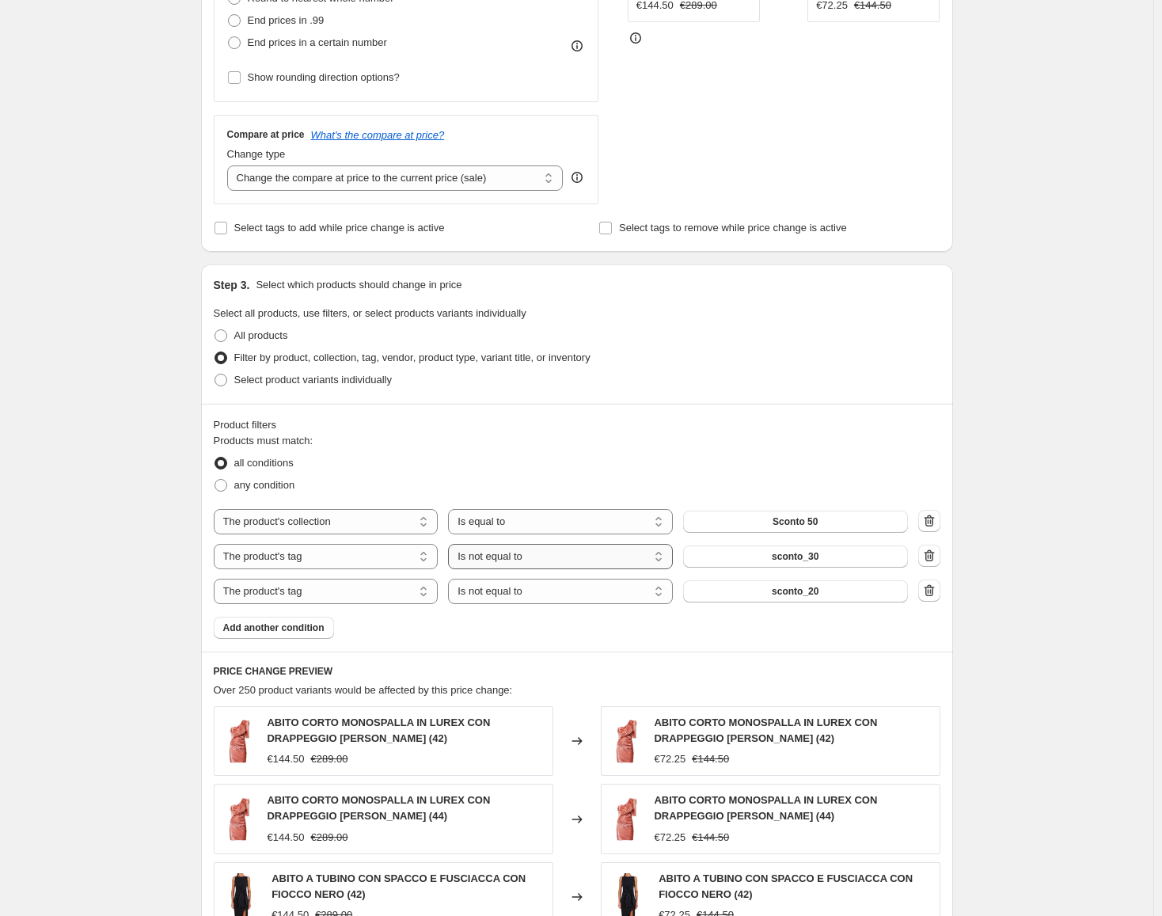
type input "Sconto 50% 2025 08_2"
click at [489, 556] on select "Is equal to Is not equal to" at bounding box center [560, 556] width 225 height 25
select select "equal"
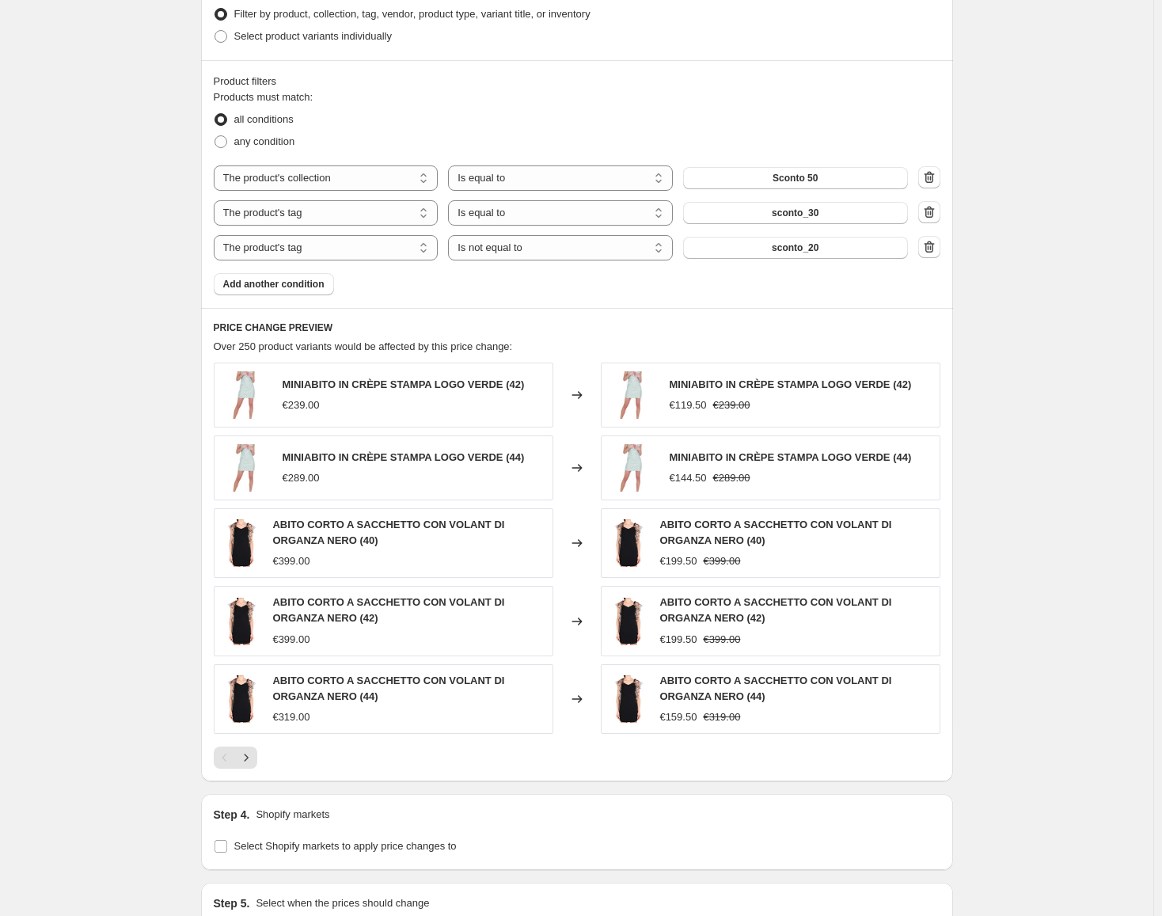
scroll to position [1018, 0]
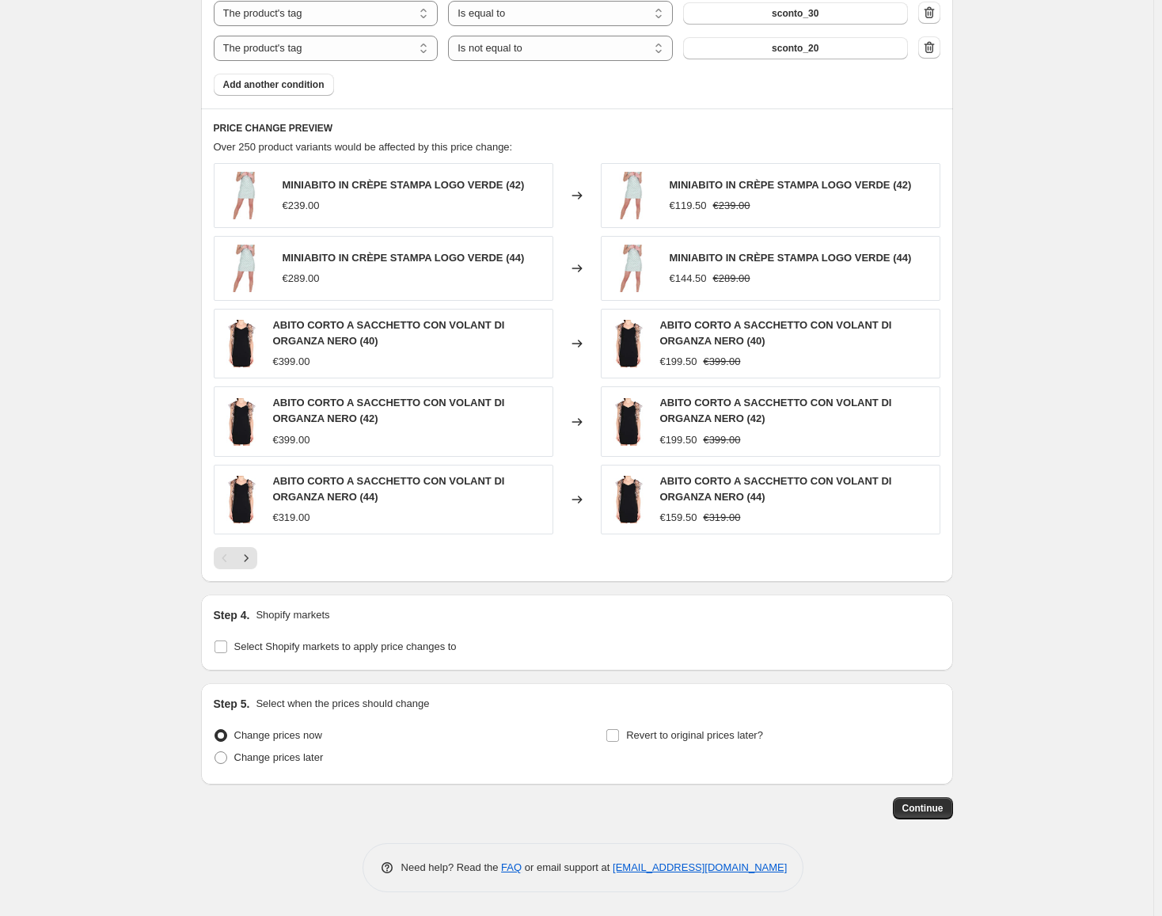
click at [942, 814] on span "Continue" at bounding box center [922, 808] width 41 height 13
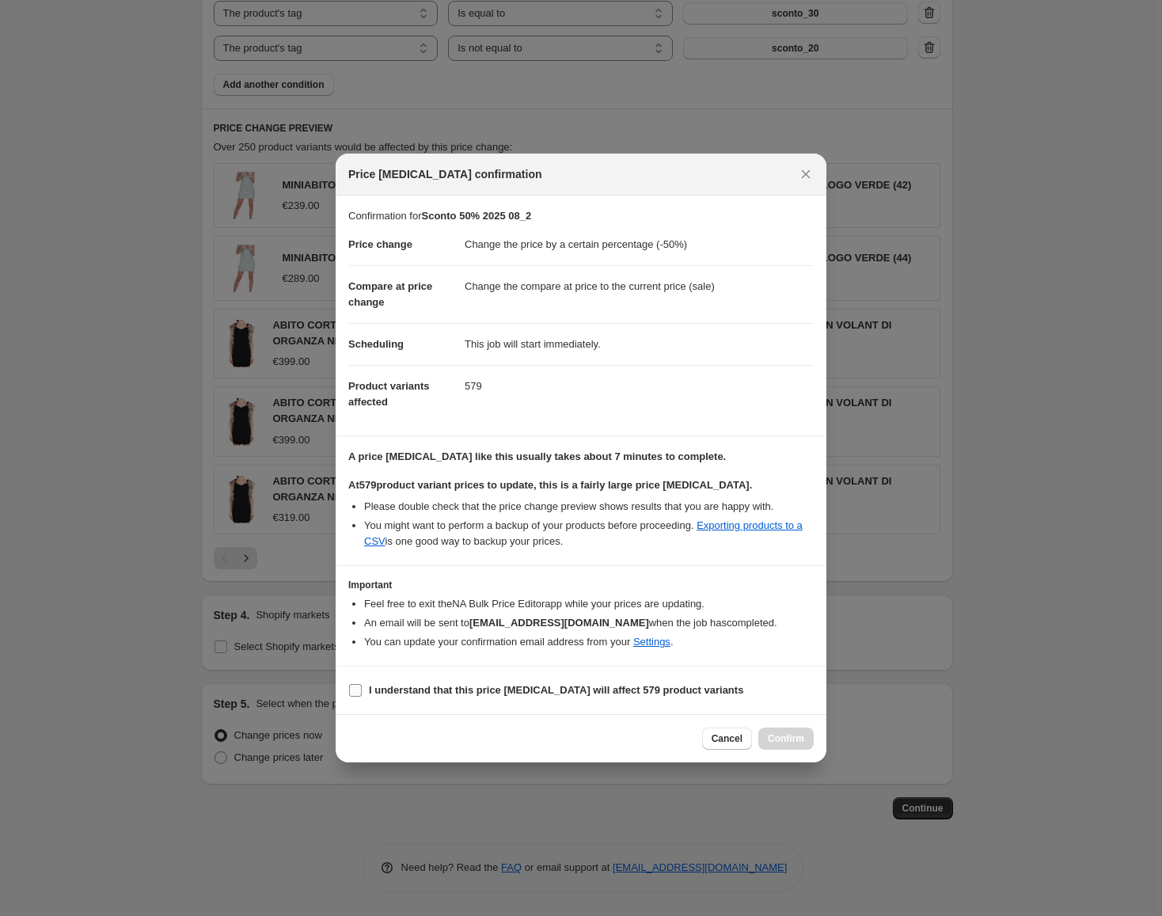
click at [351, 684] on input "I understand that this price [MEDICAL_DATA] will affect 579 product variants" at bounding box center [355, 690] width 13 height 13
checkbox input "true"
click at [795, 736] on span "Confirm" at bounding box center [786, 738] width 36 height 13
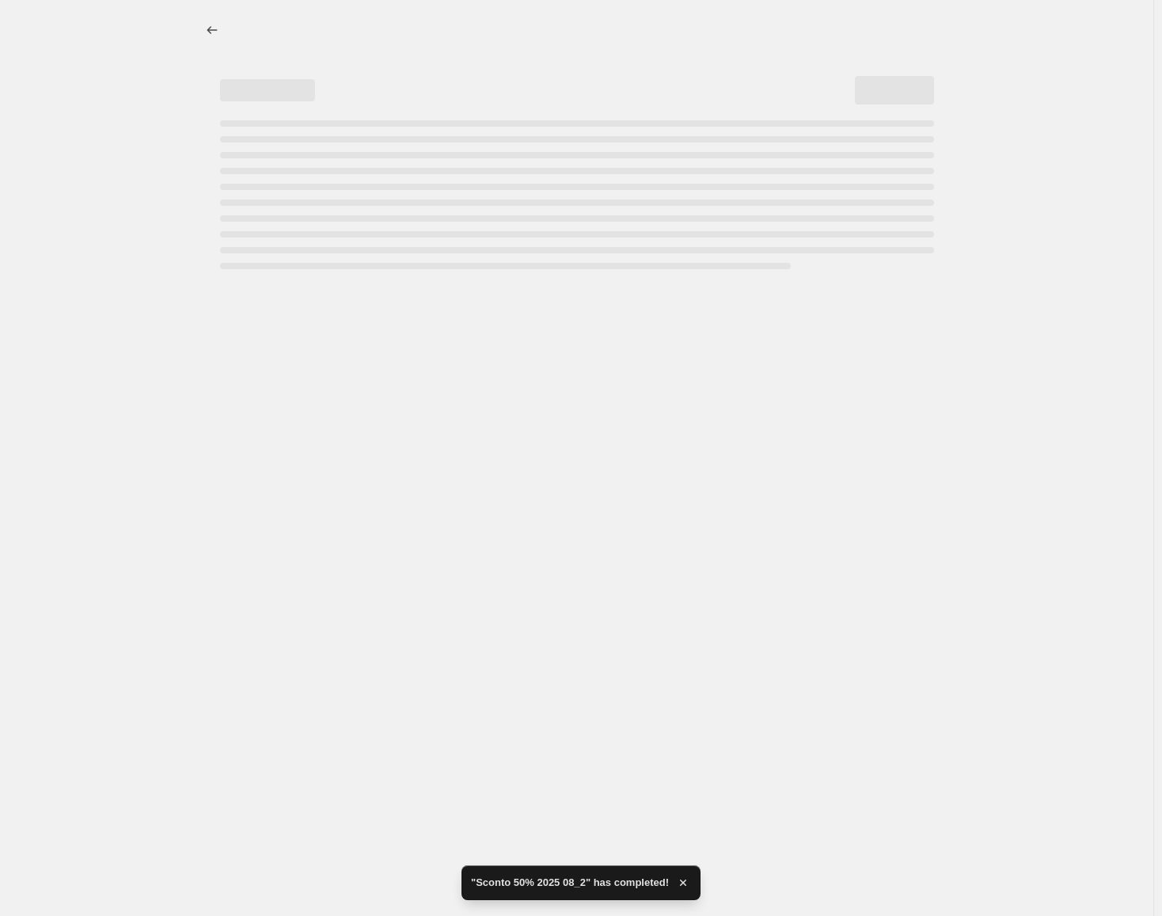
select select "percentage"
select select "collection"
select select "tag"
select select "not_equal"
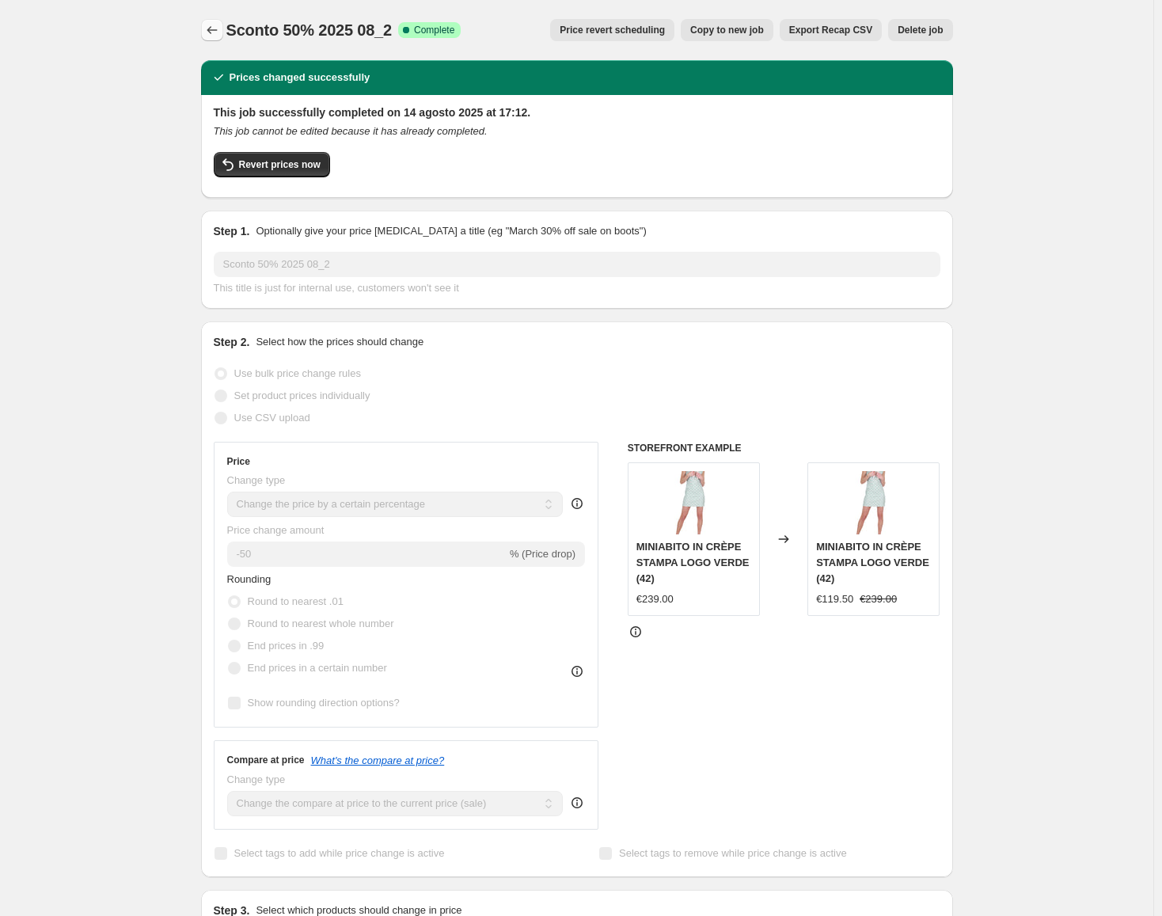
click at [219, 26] on icon "Price change jobs" at bounding box center [212, 30] width 16 height 16
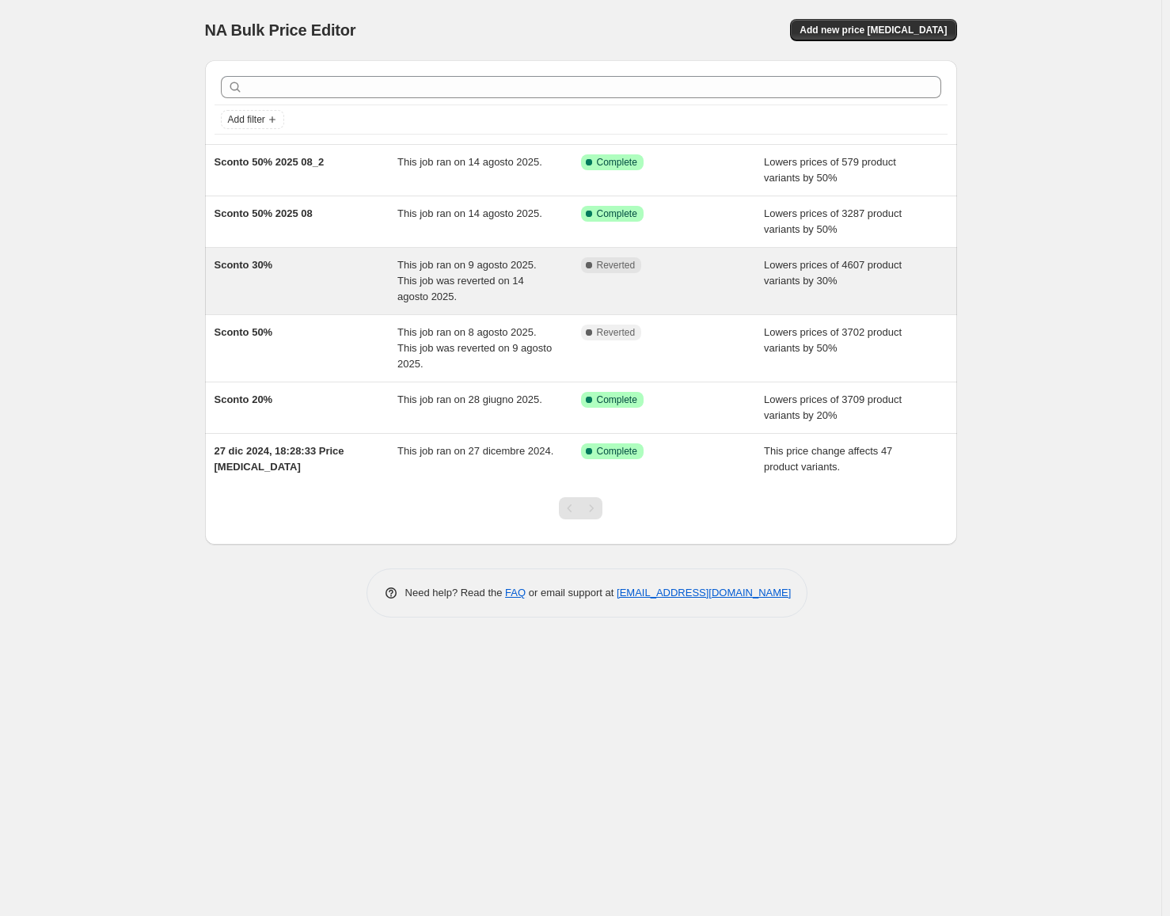
click at [308, 273] on div "Sconto 30%" at bounding box center [306, 280] width 184 height 47
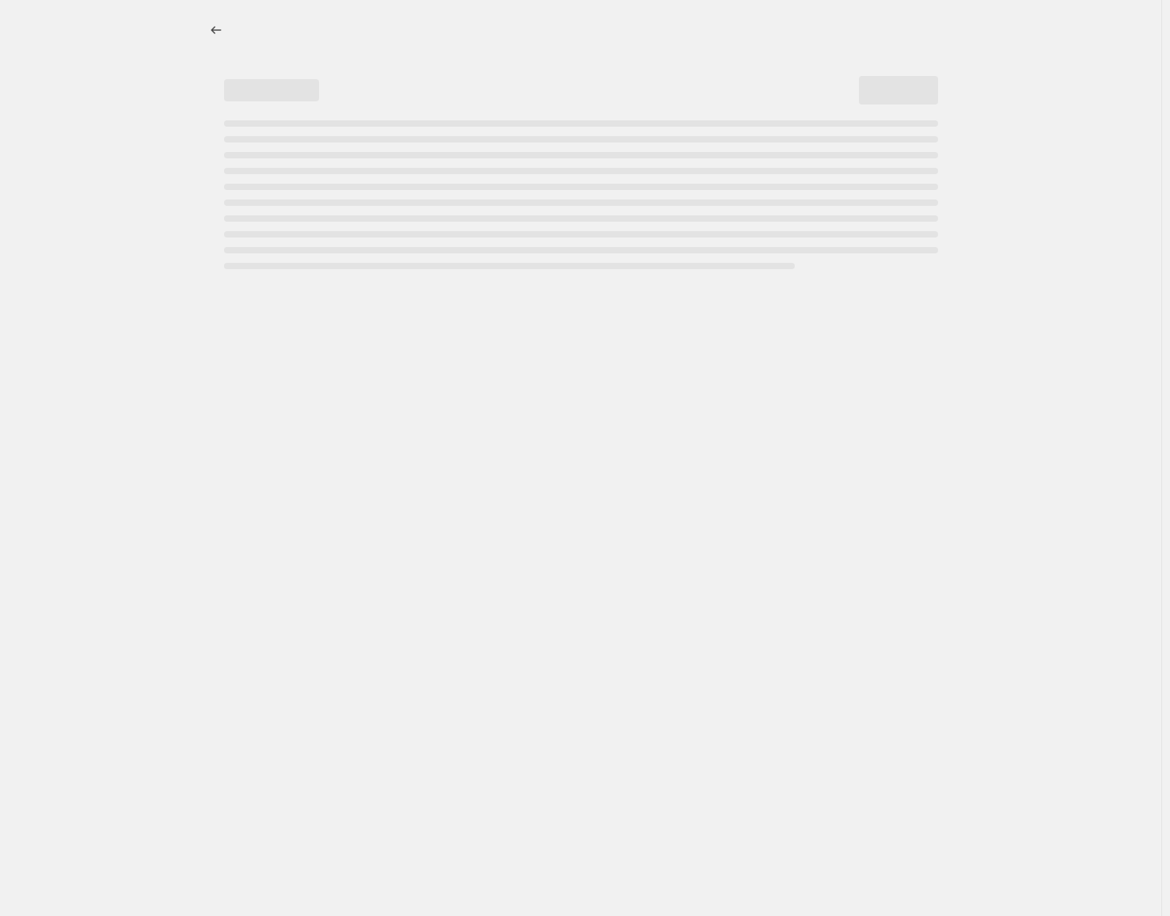
select select "percentage"
select select "collection"
select select "not_equal"
select select "collection"
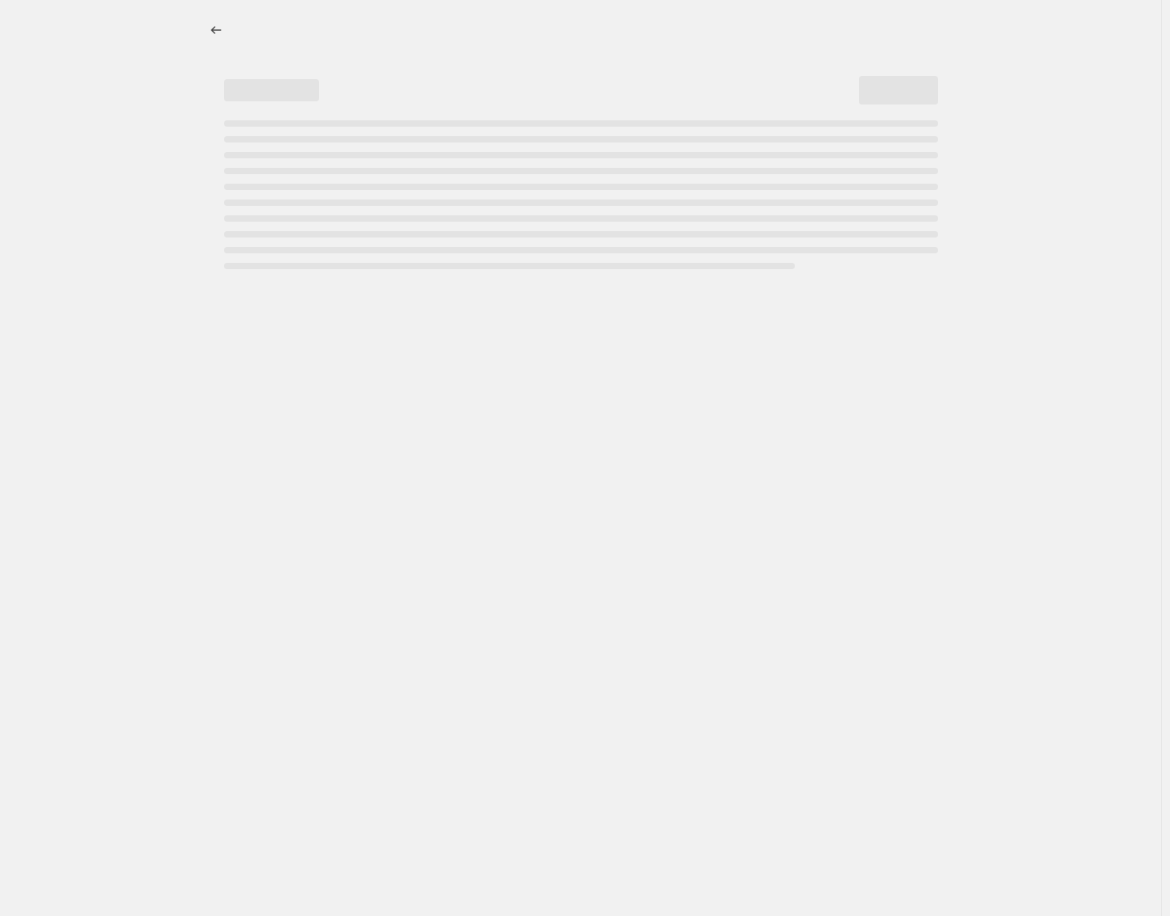
select select "not_equal"
select select "collection"
select select "not_equal"
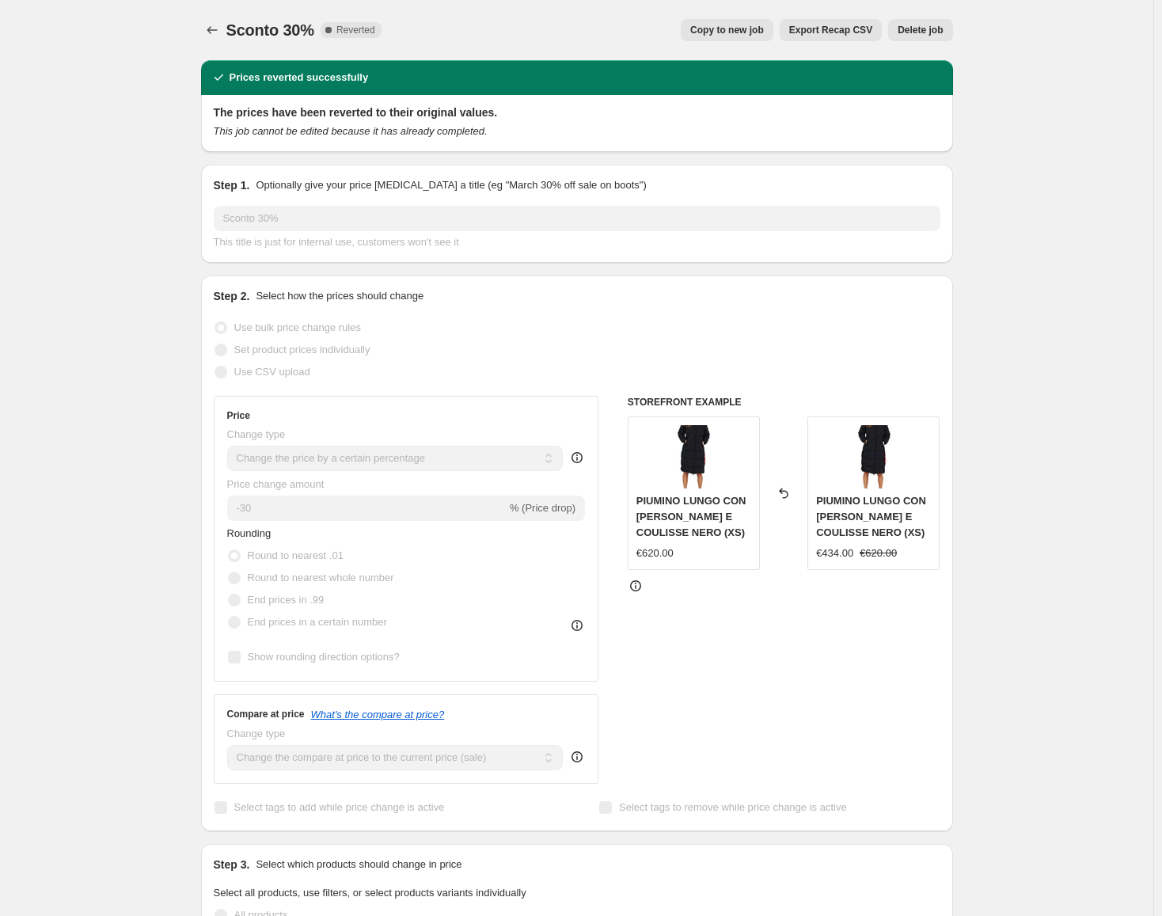
click at [717, 26] on span "Copy to new job" at bounding box center [727, 30] width 74 height 13
select select "percentage"
select select "collection"
select select "not_equal"
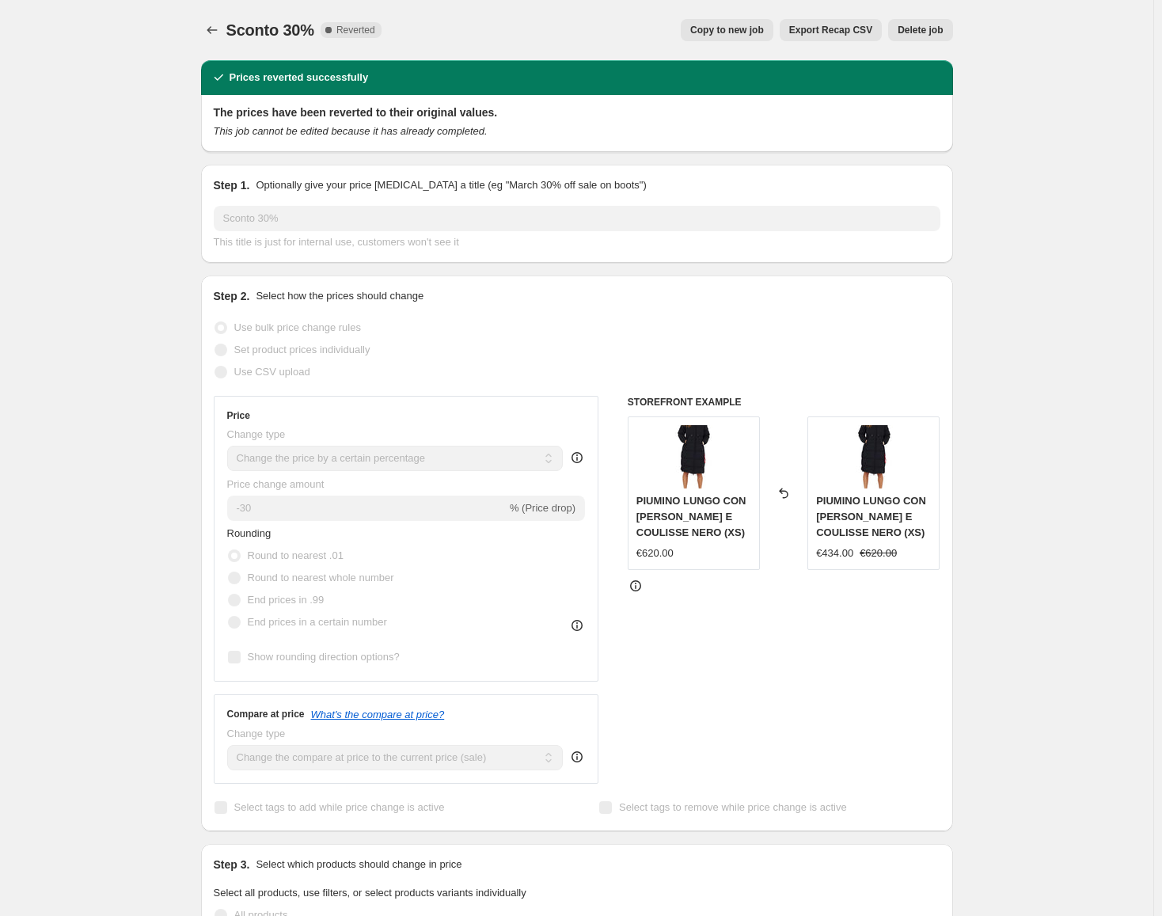
select select "collection"
select select "not_equal"
select select "collection"
select select "not_equal"
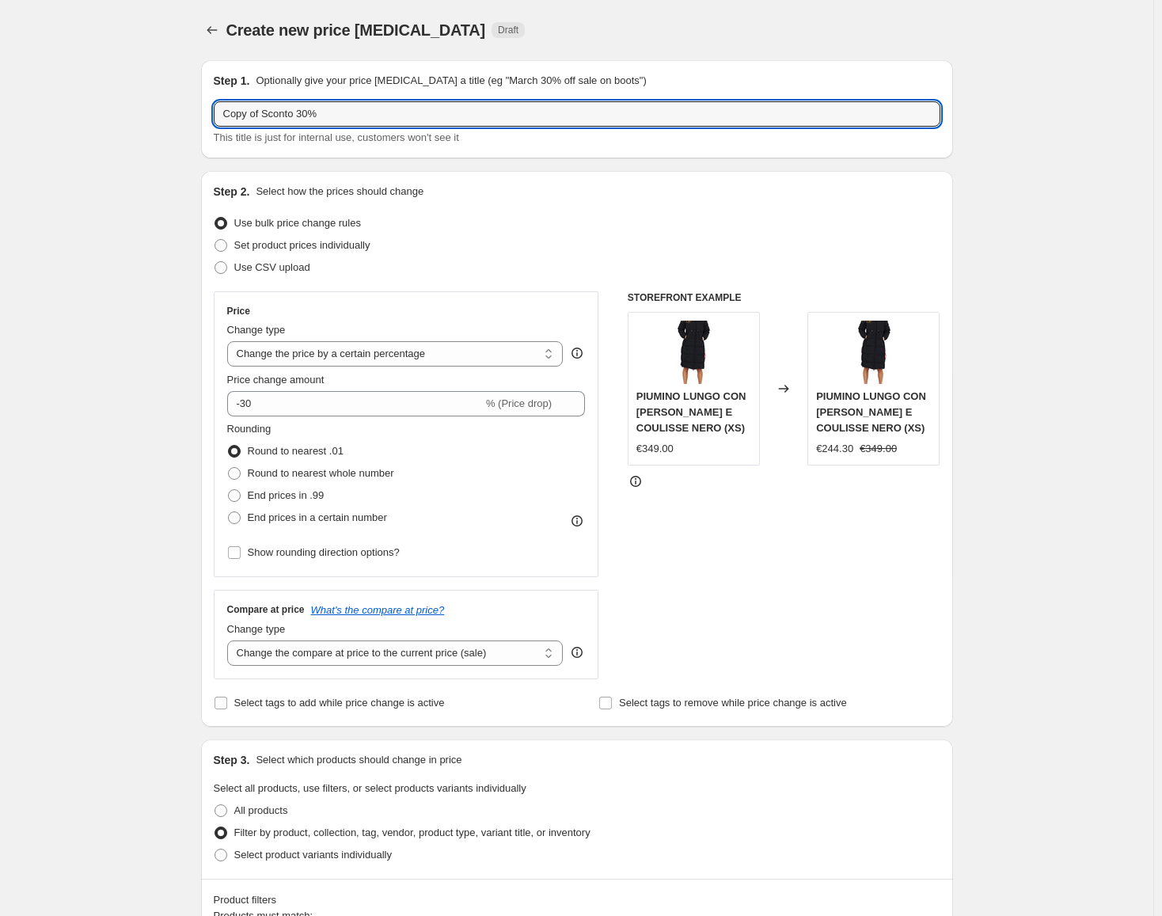
drag, startPoint x: 270, startPoint y: 112, endPoint x: 188, endPoint y: 108, distance: 82.4
click at [309, 111] on input "Sconto 30%" at bounding box center [577, 113] width 727 height 25
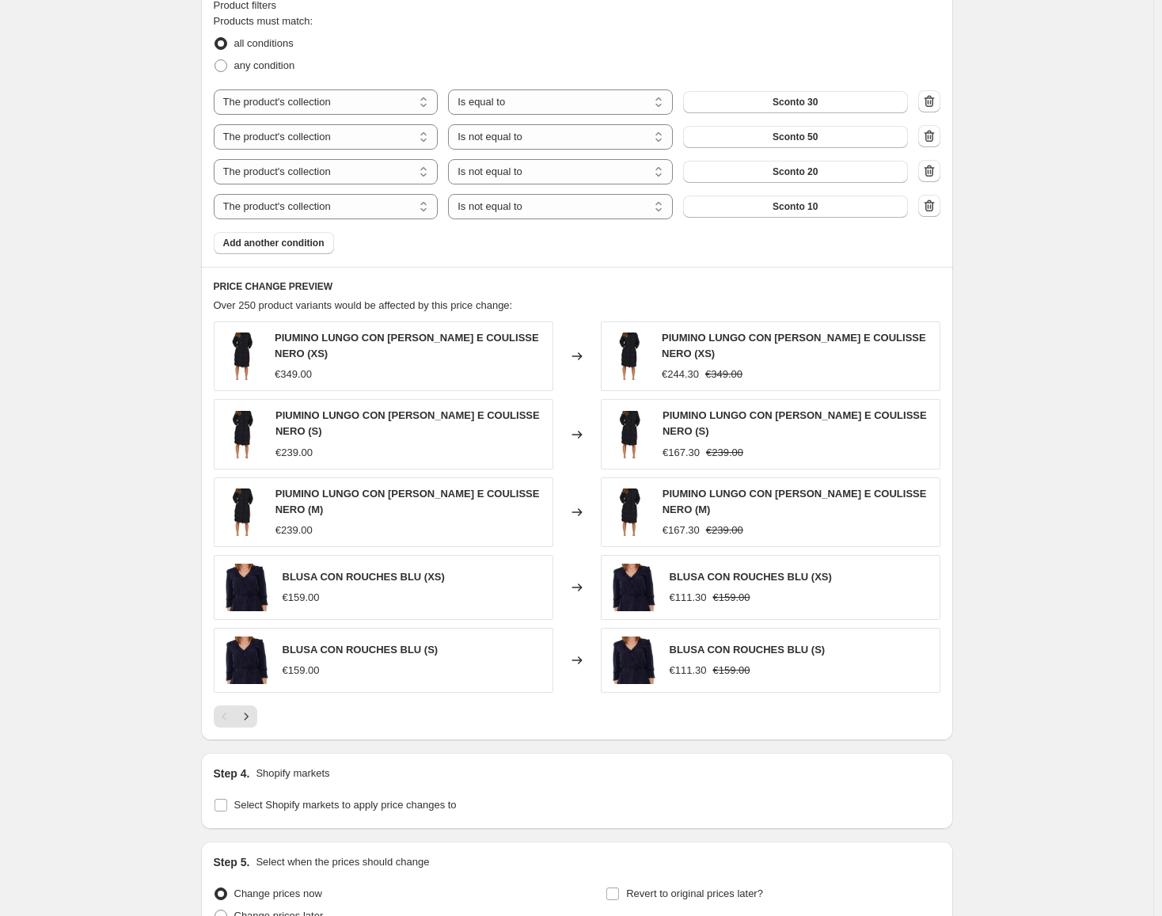
scroll to position [1053, 0]
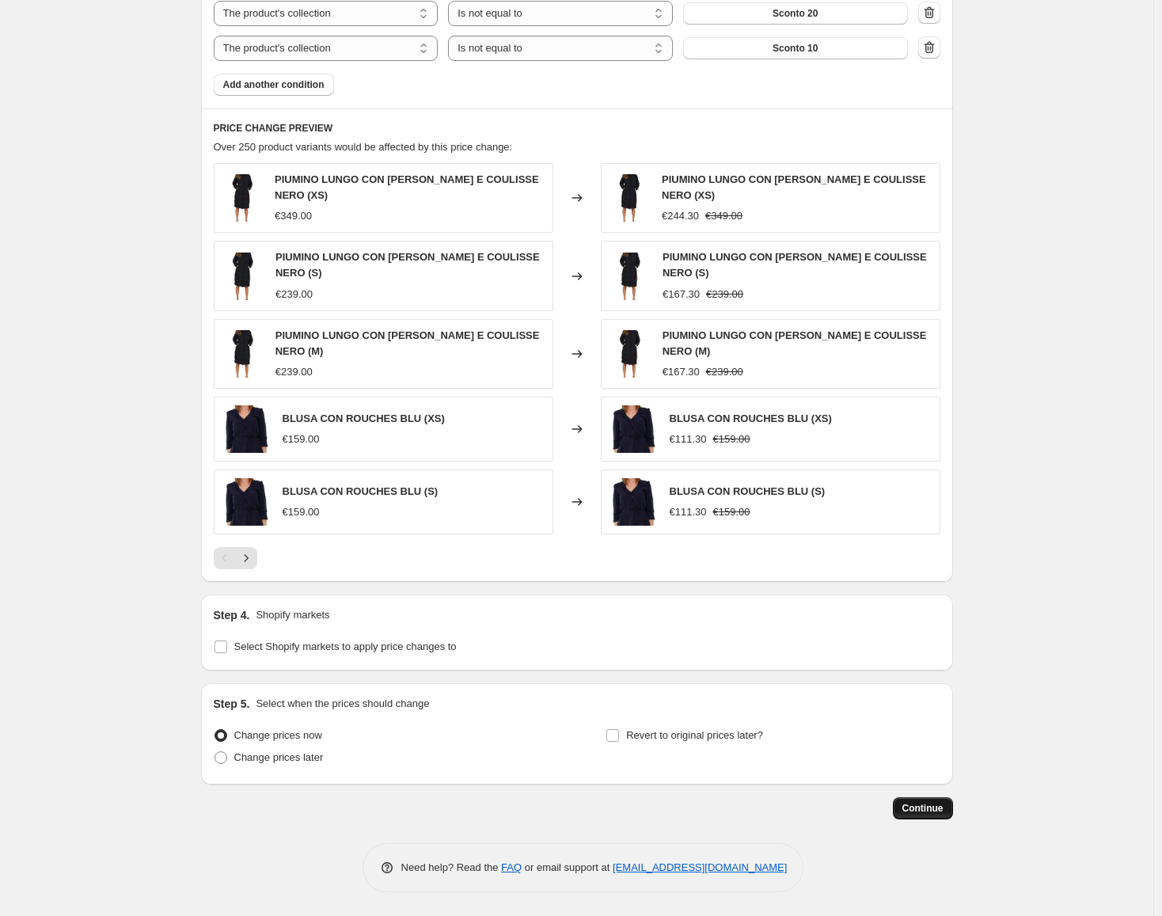
type input "Sconto 30% 2025 08"
click at [924, 810] on span "Continue" at bounding box center [922, 808] width 41 height 13
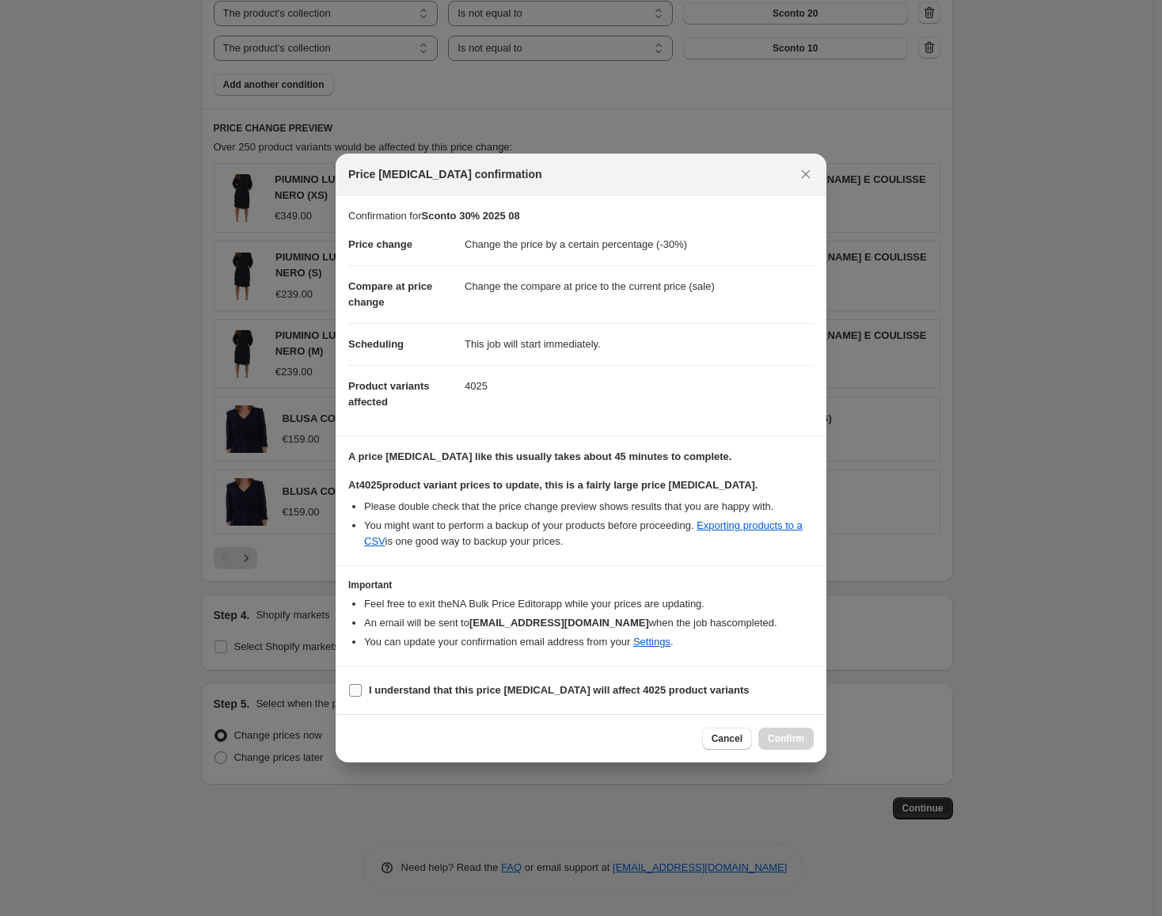
click at [359, 693] on input "I understand that this price [MEDICAL_DATA] will affect 4025 product variants" at bounding box center [355, 690] width 13 height 13
checkbox input "true"
click at [783, 738] on span "Confirm" at bounding box center [786, 738] width 36 height 13
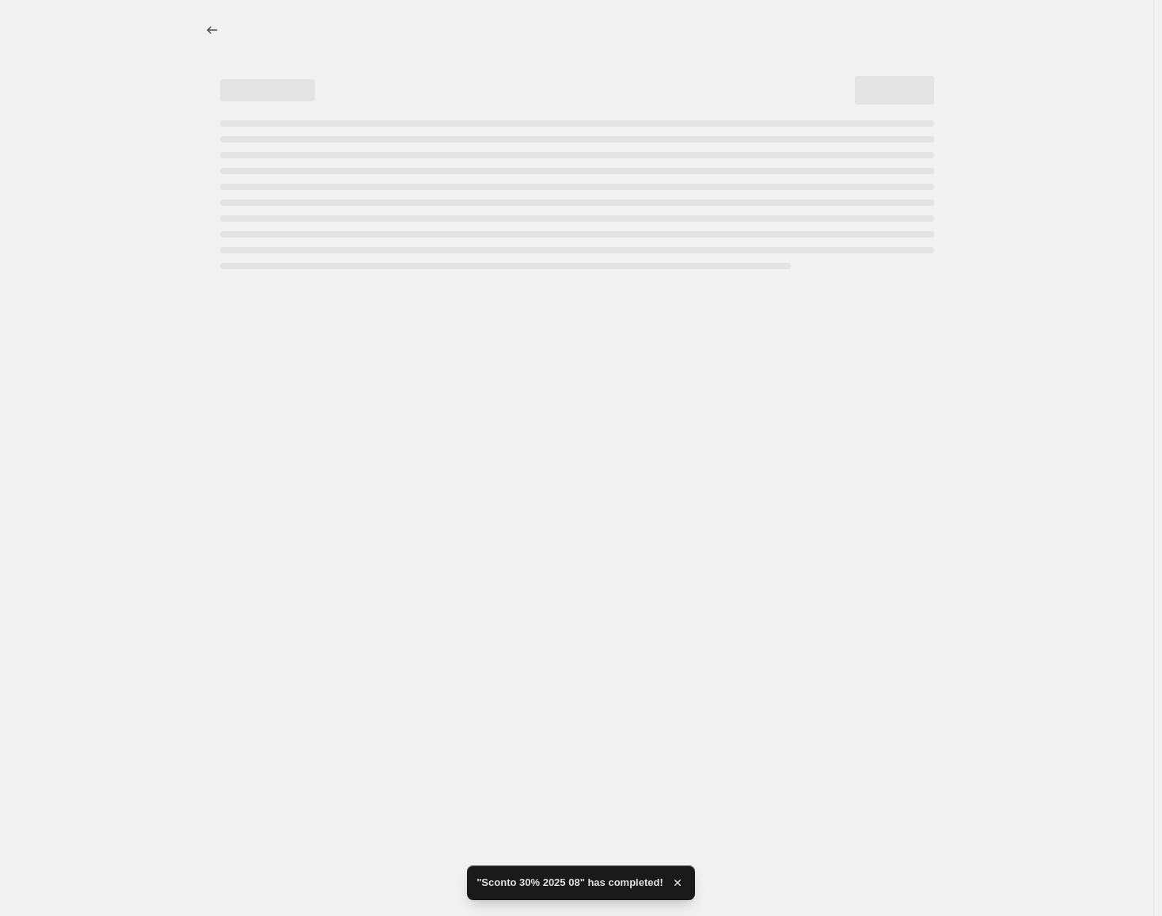
select select "percentage"
select select "collection"
select select "not_equal"
select select "collection"
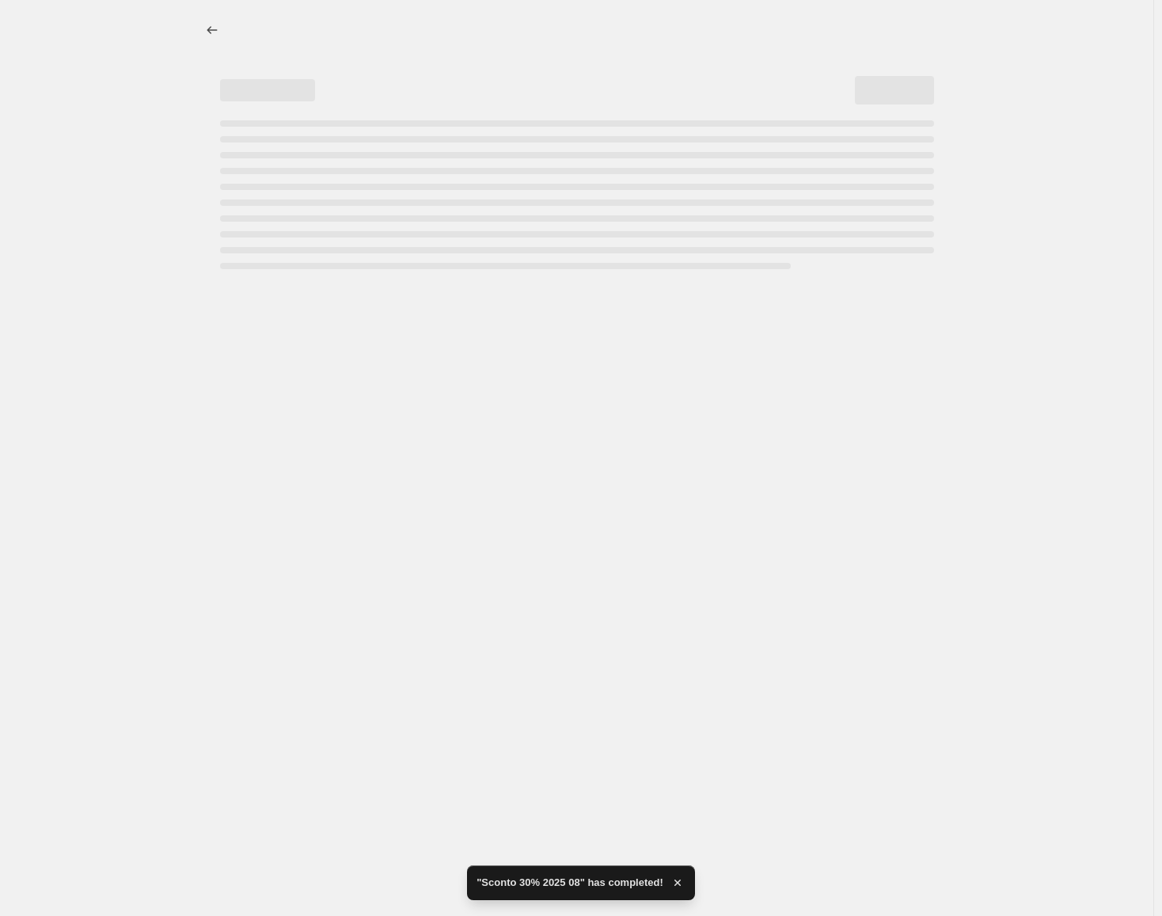
select select "not_equal"
select select "collection"
select select "not_equal"
